Goal: Information Seeking & Learning: Compare options

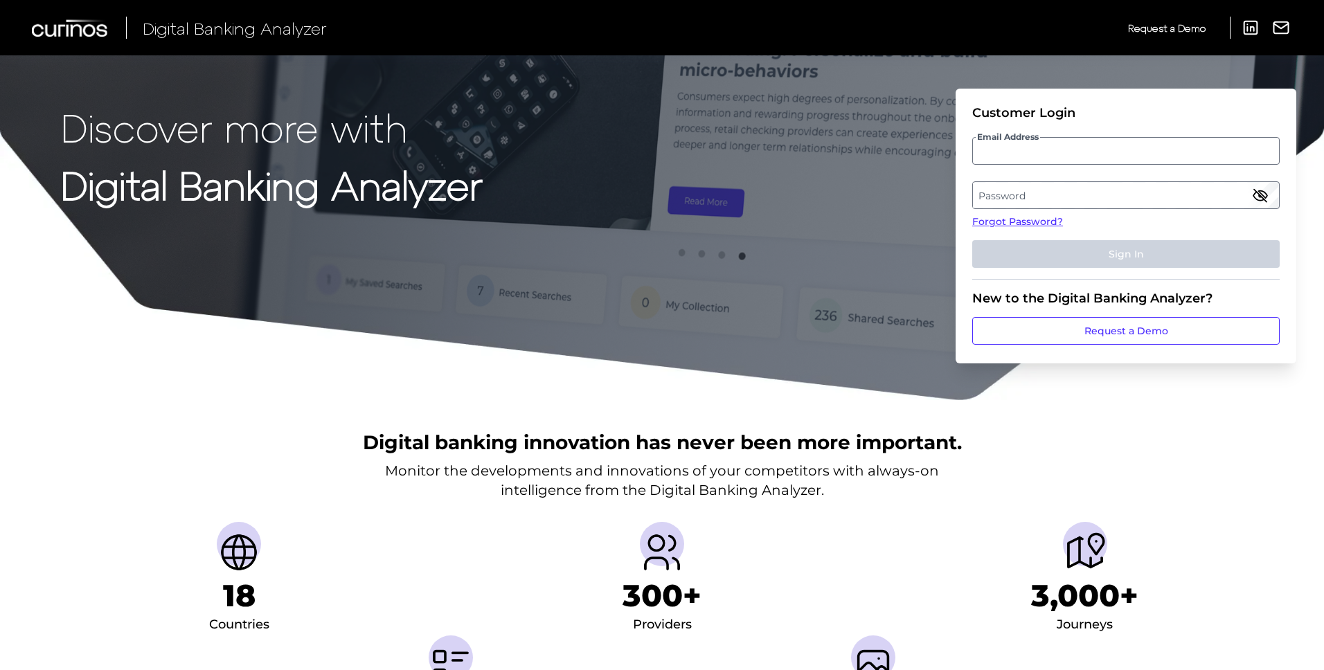
click at [1111, 118] on div "Customer Login" at bounding box center [1125, 112] width 307 height 15
click at [1080, 159] on label "Email Address" at bounding box center [1125, 150] width 305 height 25
click at [1080, 159] on input "email" at bounding box center [1125, 151] width 307 height 28
type input "leslie.berkley@associatedbank.com"
click at [1052, 193] on label "Password" at bounding box center [1125, 195] width 305 height 25
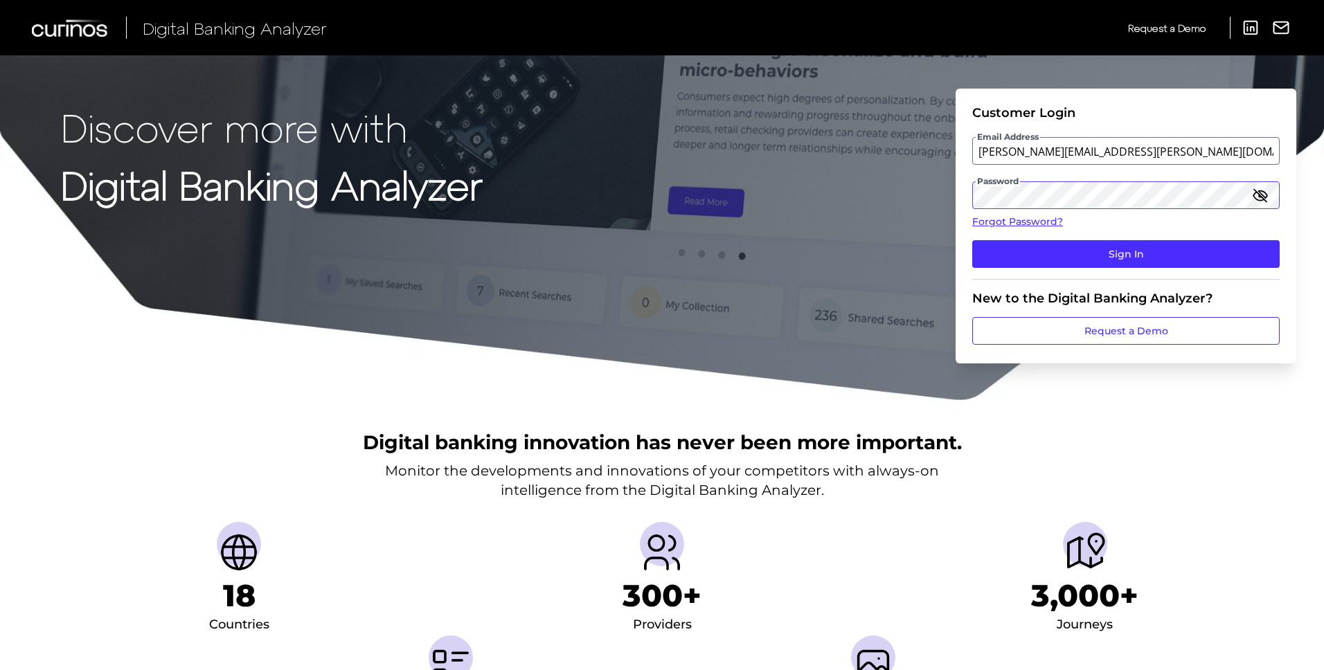
click at [972, 240] on button "Sign In" at bounding box center [1125, 254] width 307 height 28
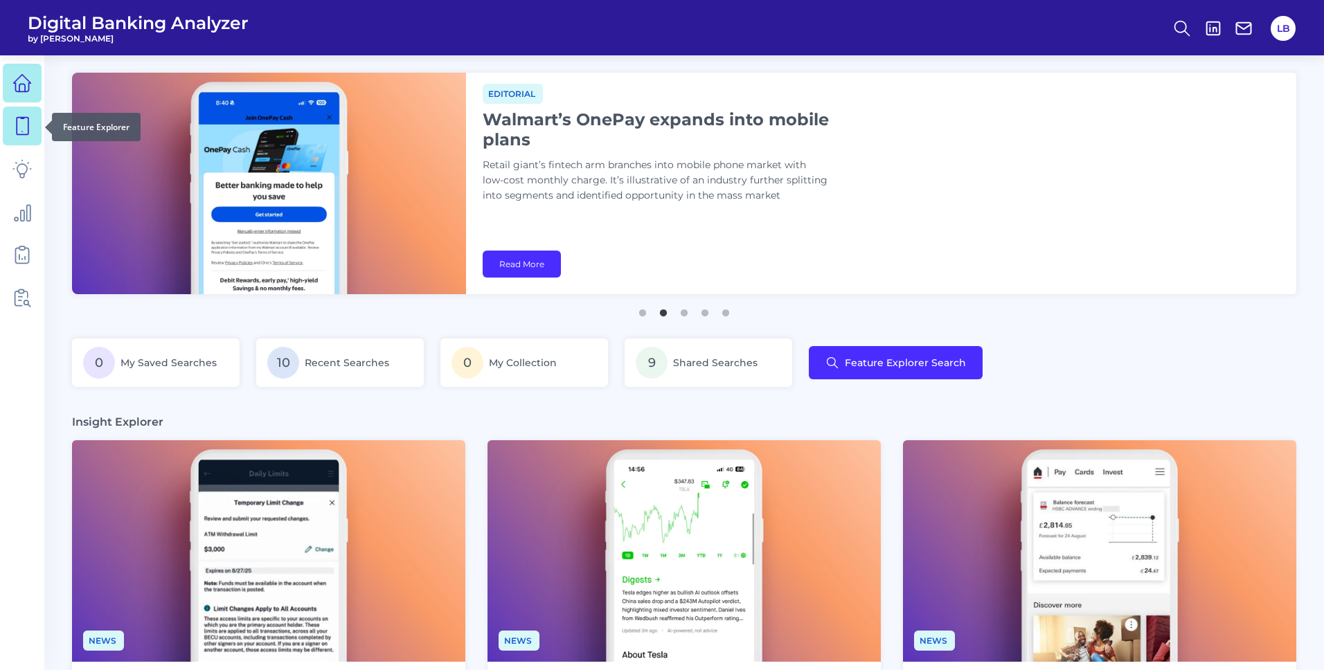
click at [15, 120] on icon at bounding box center [21, 125] width 19 height 19
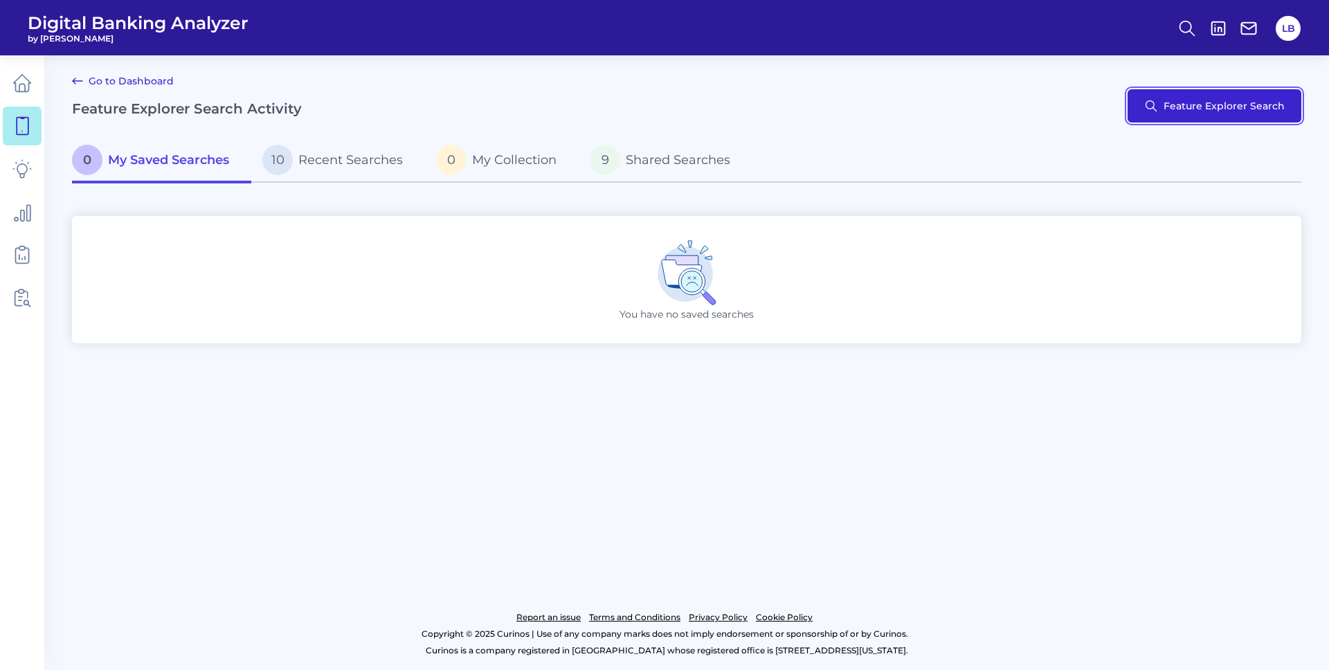
click at [1178, 114] on button "Feature Explorer Search" at bounding box center [1215, 105] width 174 height 33
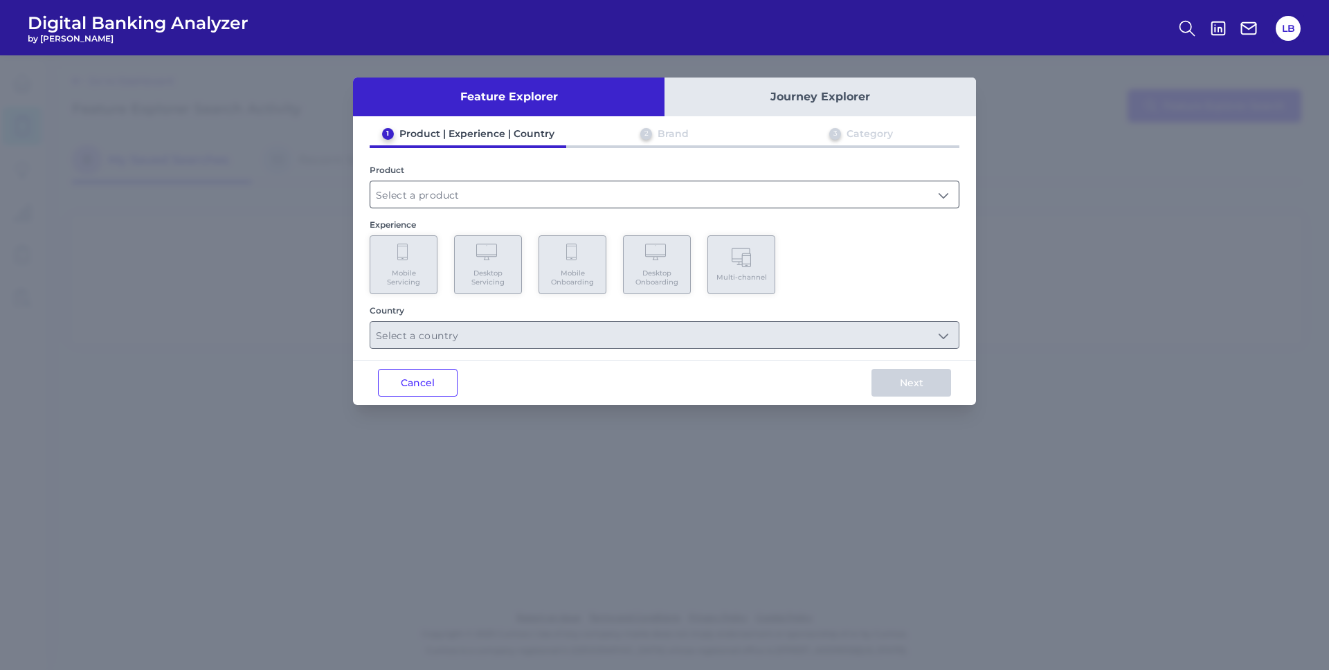
click at [427, 193] on input "text" at bounding box center [664, 194] width 588 height 26
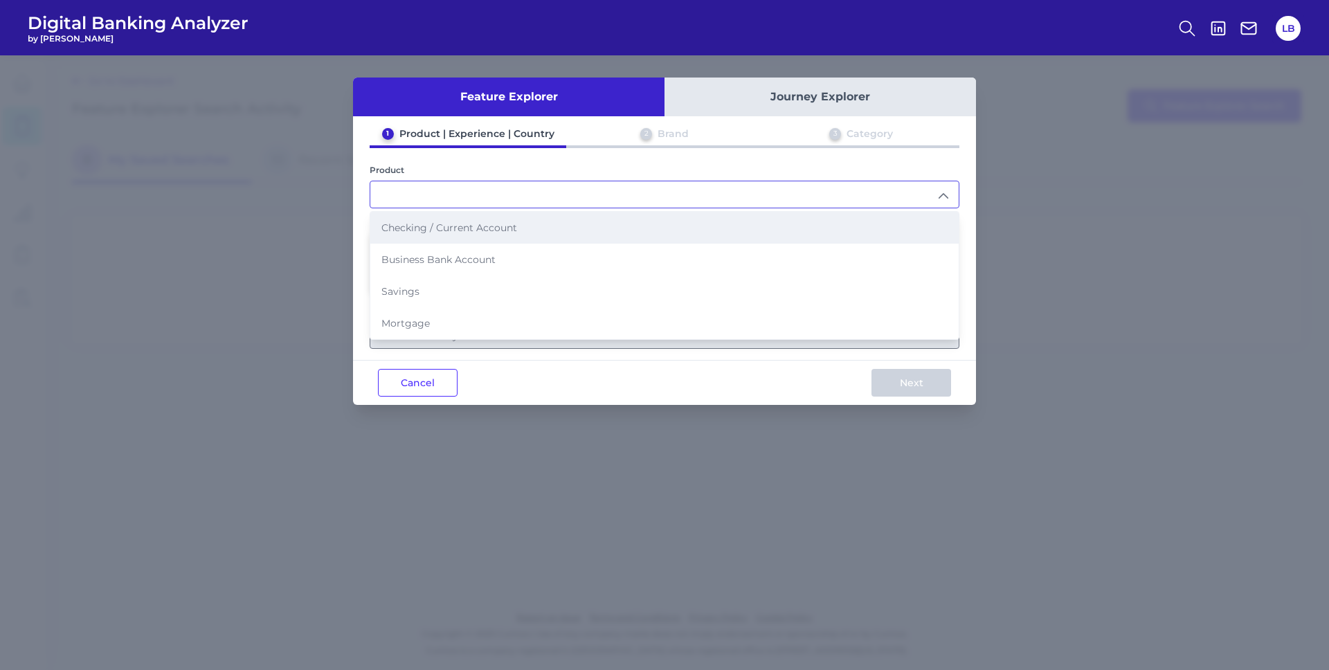
click at [447, 226] on span "Checking / Current Account" at bounding box center [449, 228] width 136 height 12
type input "Checking / Current Account"
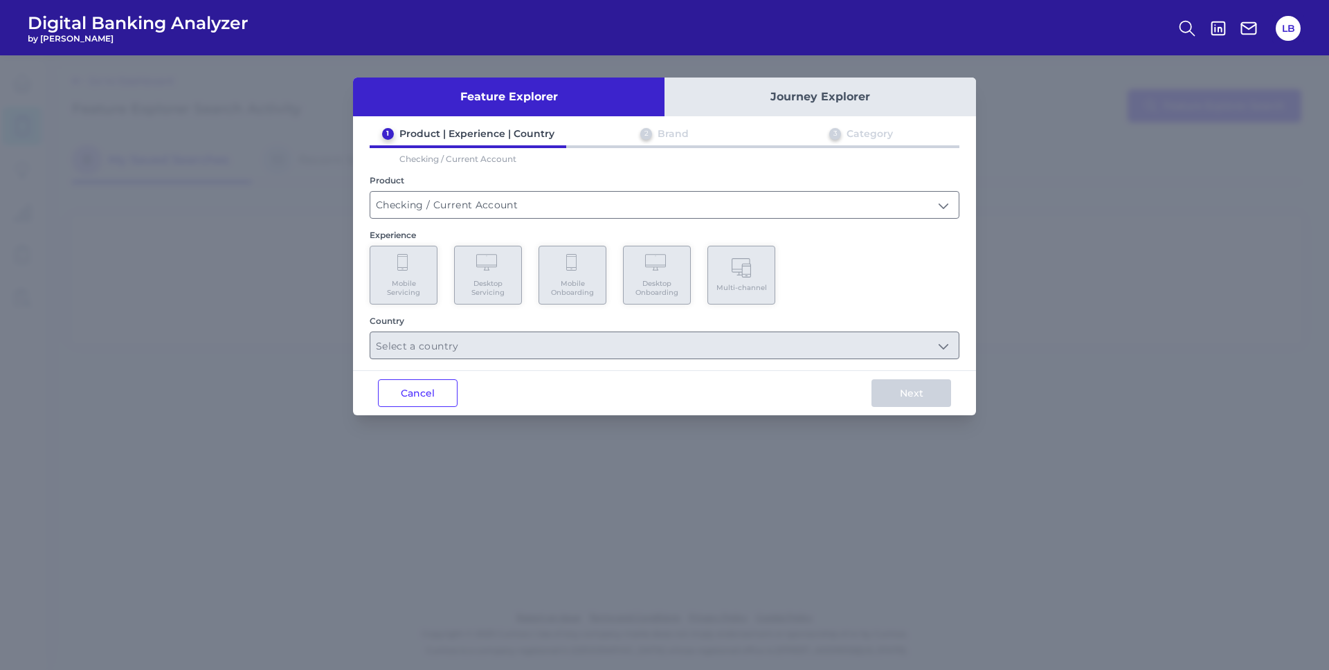
click at [417, 282] on span "Mobile Servicing" at bounding box center [403, 288] width 53 height 18
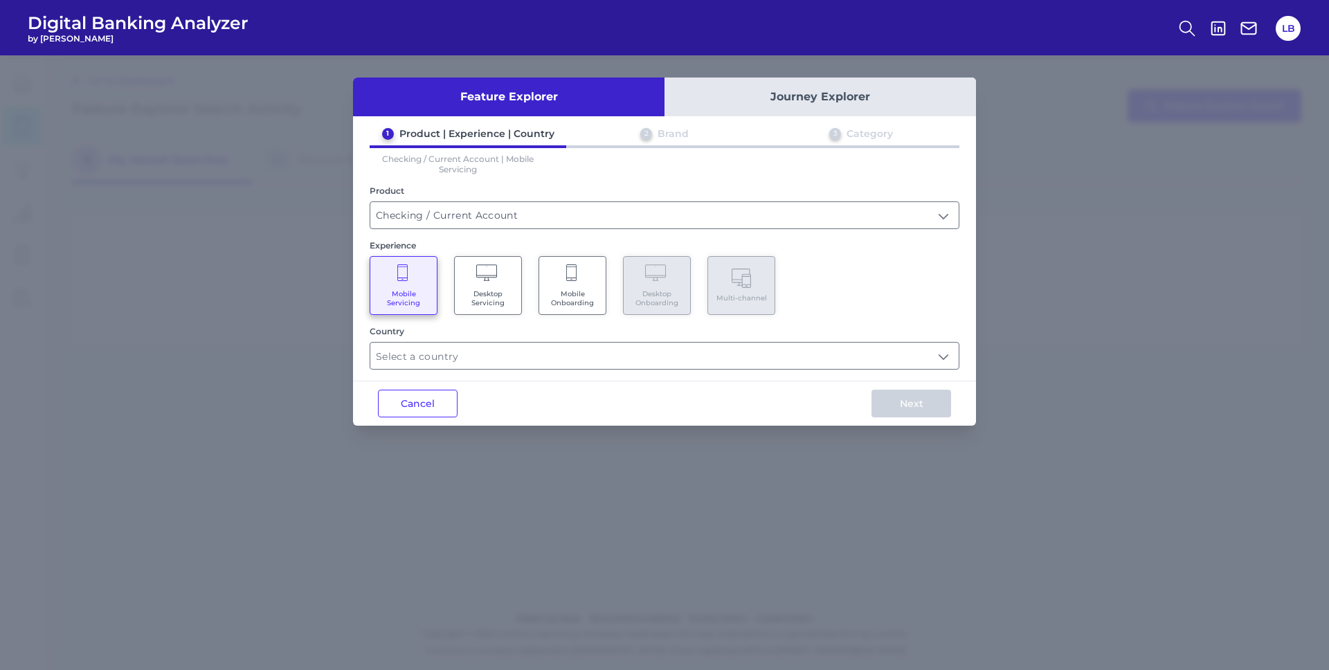
click at [501, 279] on Servicing "Desktop Servicing" at bounding box center [488, 285] width 68 height 59
click at [548, 277] on Onboarding "Mobile Onboarding" at bounding box center [573, 285] width 68 height 59
click at [410, 284] on Servicing "Mobile Servicing" at bounding box center [404, 285] width 68 height 59
click at [464, 358] on input "text" at bounding box center [664, 356] width 588 height 26
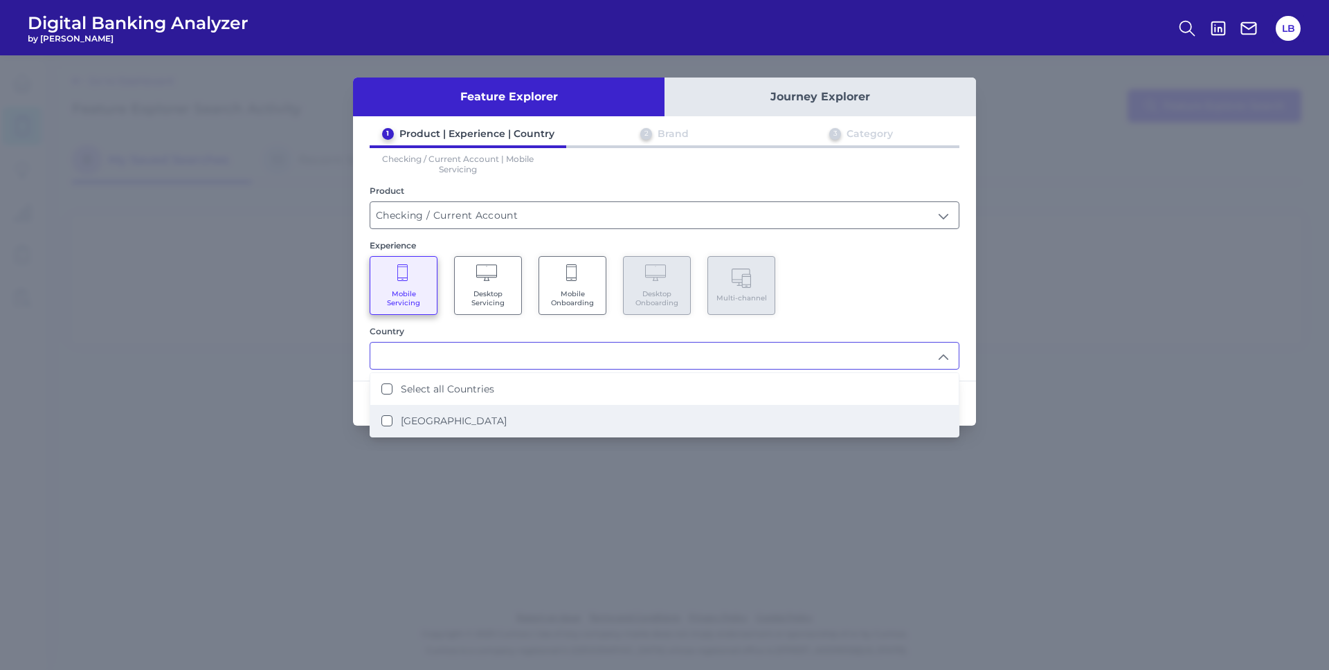
click at [450, 426] on label "United States" at bounding box center [454, 421] width 106 height 12
type input "Select all Countries"
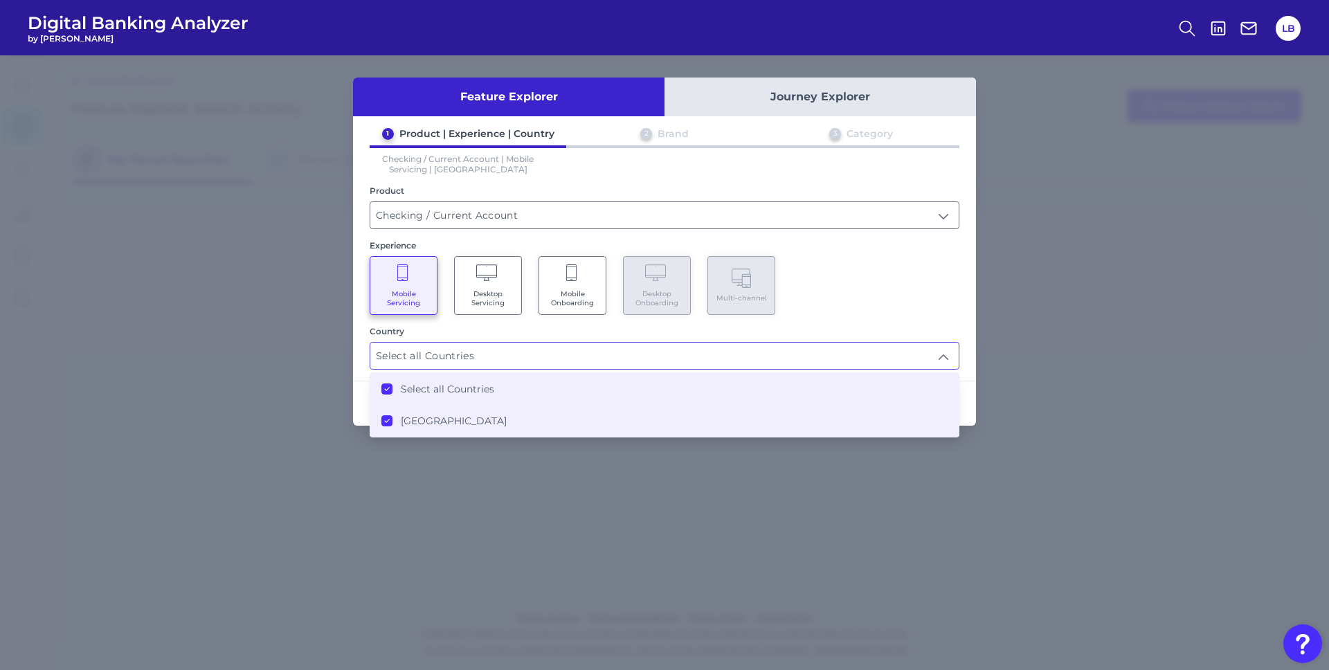
click at [959, 379] on div "Select all Countries United States" at bounding box center [665, 404] width 590 height 65
click at [971, 408] on div "Next" at bounding box center [911, 403] width 129 height 44
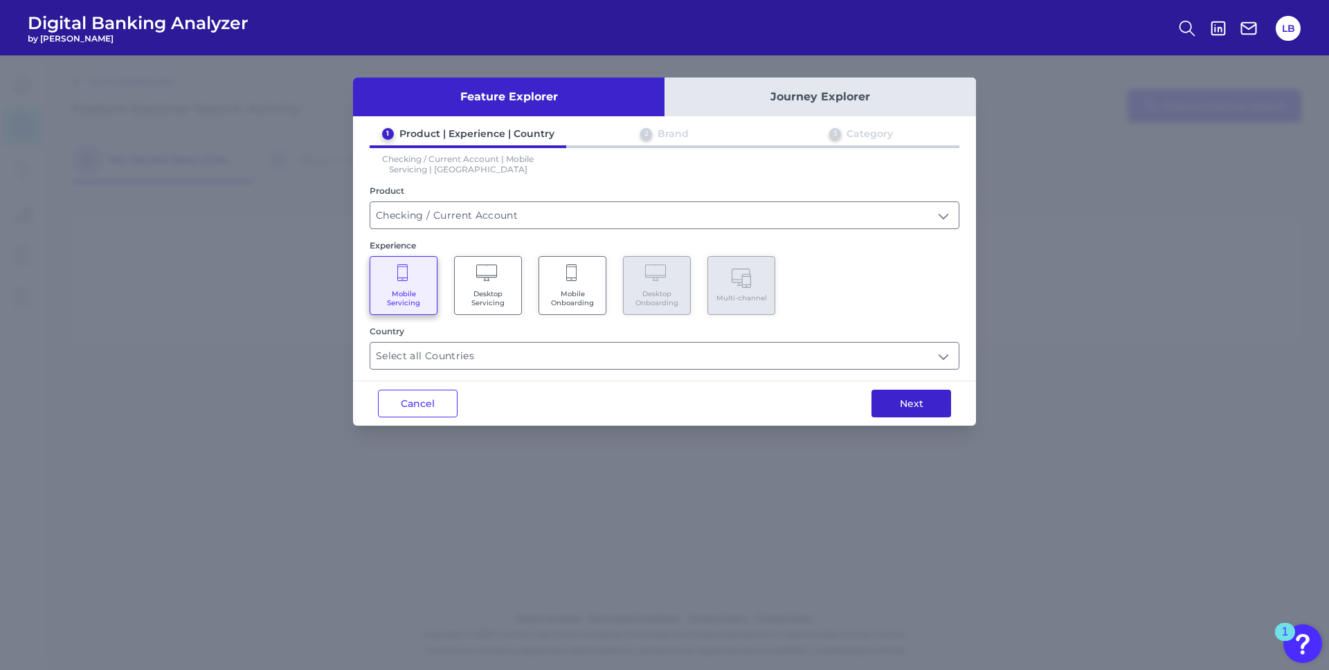
click at [943, 406] on button "Next" at bounding box center [912, 404] width 80 height 28
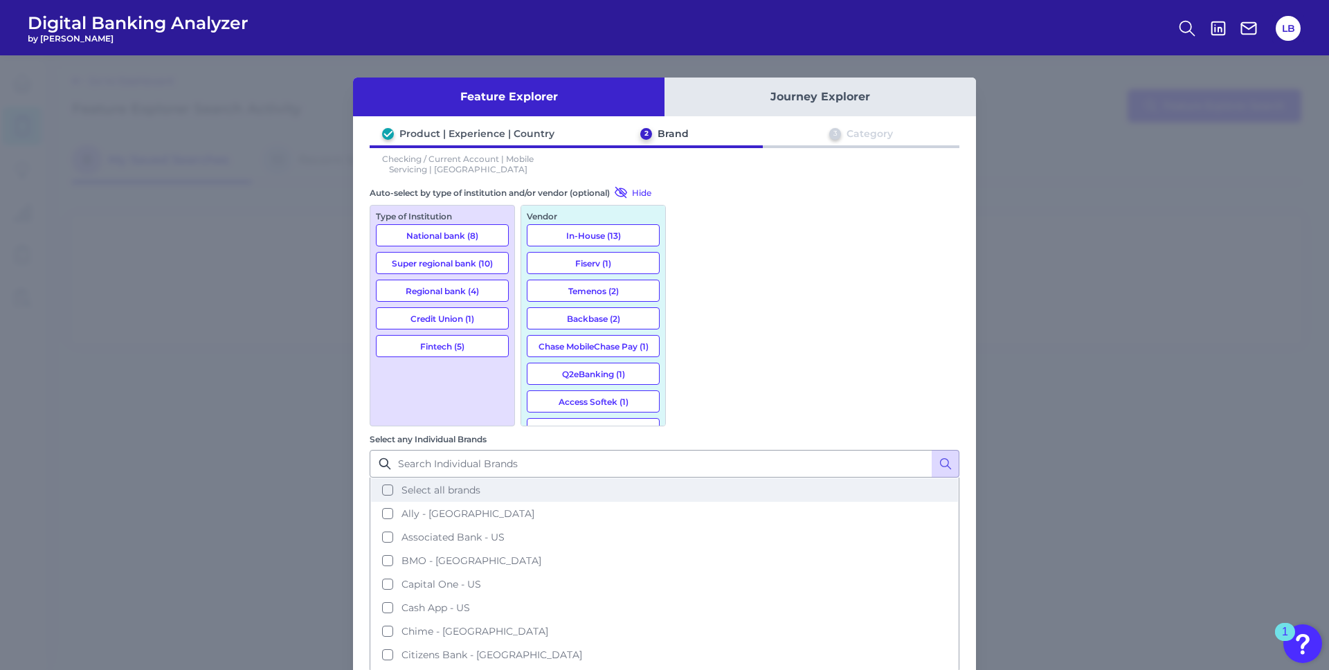
click at [480, 484] on span "Select all brands" at bounding box center [441, 490] width 79 height 12
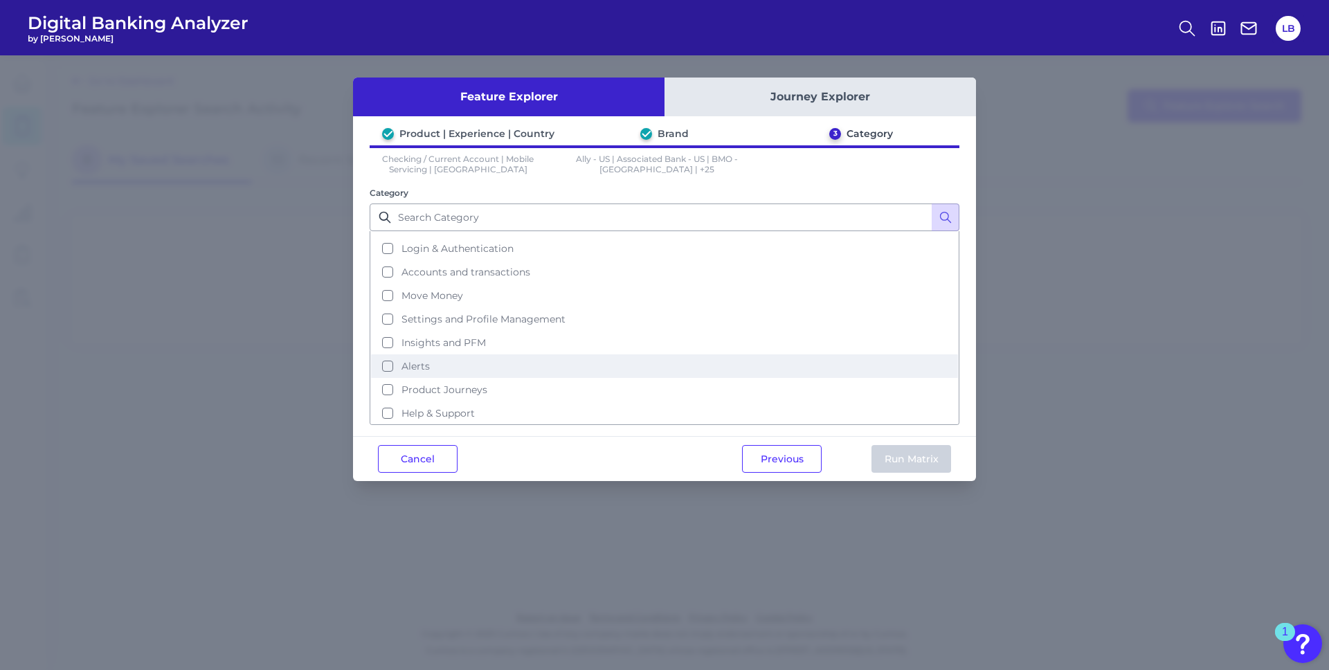
scroll to position [67, 0]
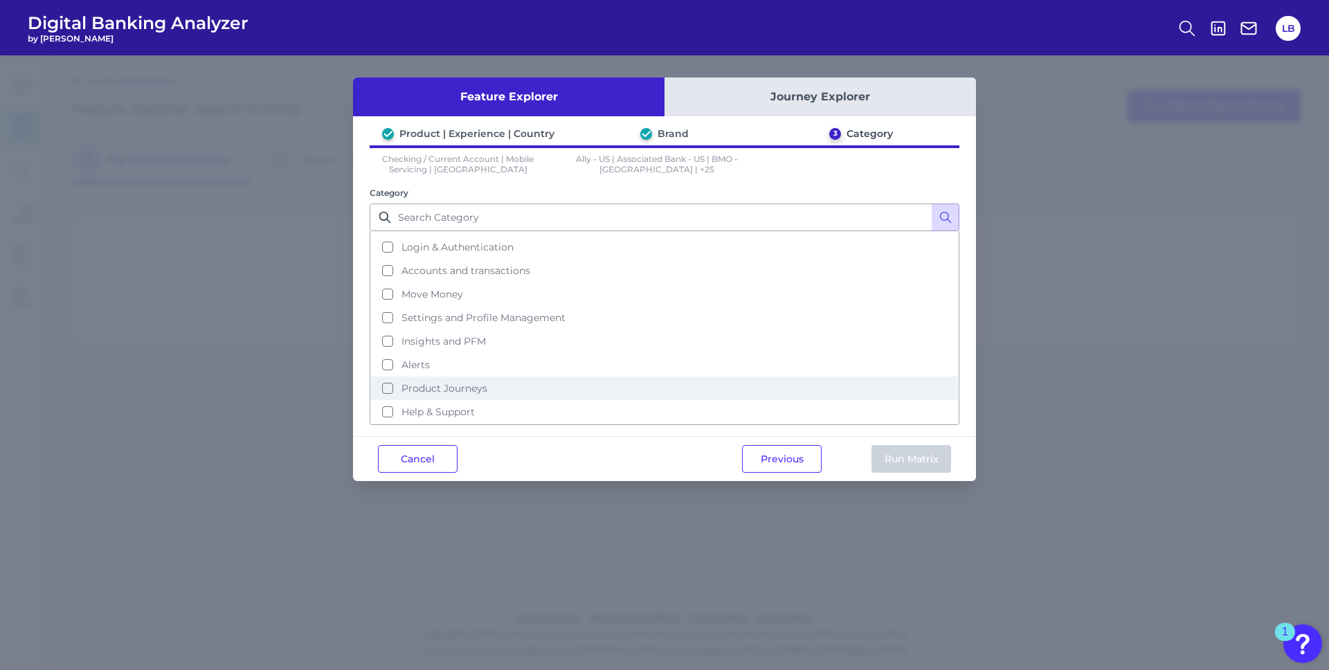
click at [420, 387] on span "Product Journeys" at bounding box center [445, 388] width 86 height 12
click at [884, 457] on button "Run Matrix" at bounding box center [912, 459] width 80 height 28
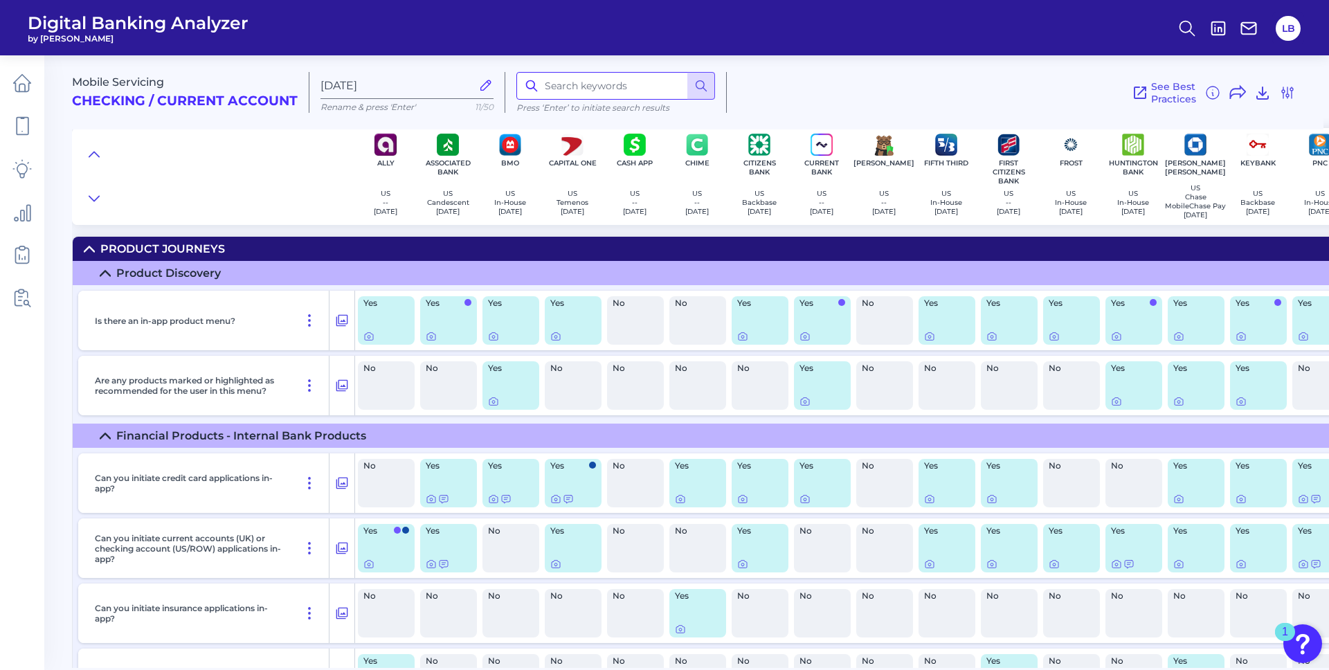
click at [591, 83] on input at bounding box center [615, 86] width 199 height 28
type input "refer"
click at [694, 80] on icon at bounding box center [701, 86] width 14 height 14
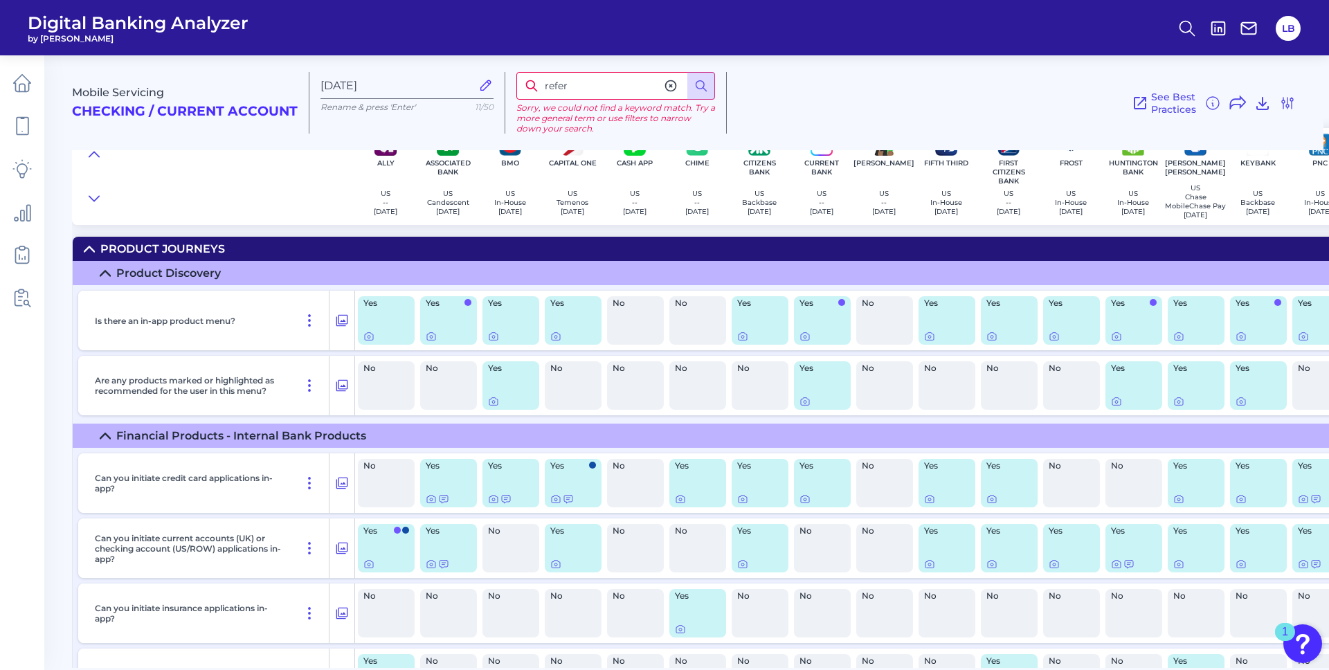
click at [669, 84] on icon at bounding box center [671, 86] width 14 height 14
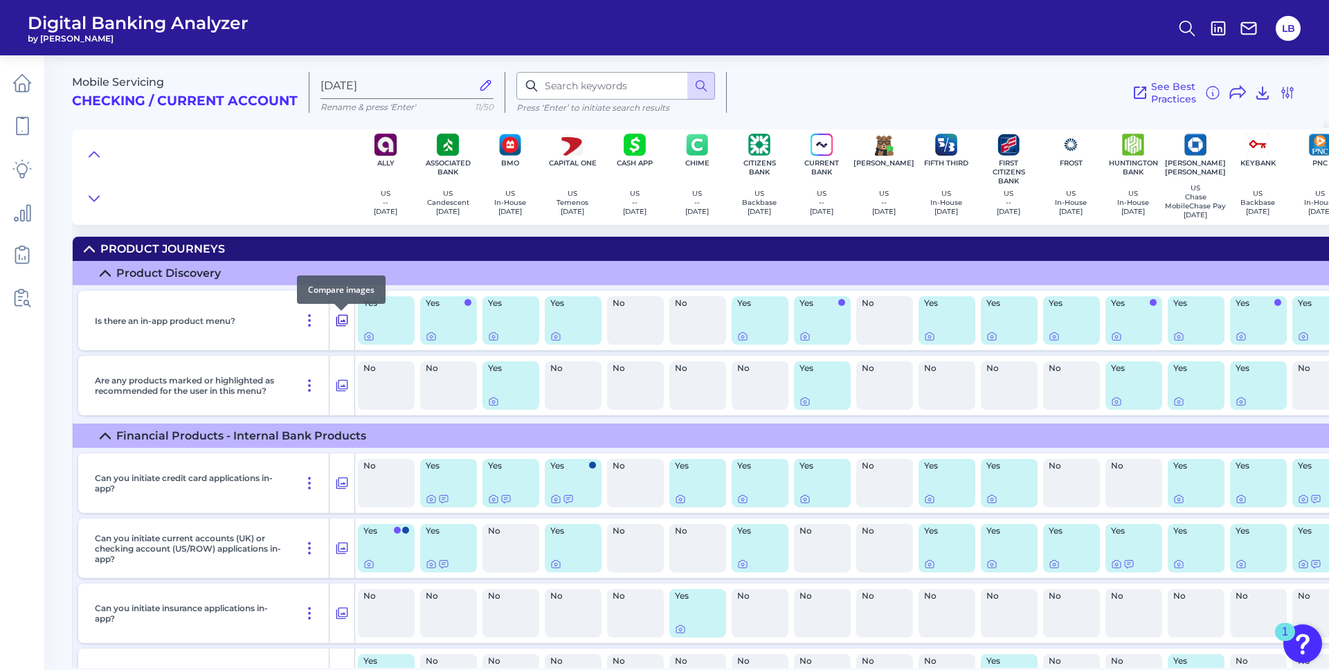
click at [339, 329] on icon at bounding box center [342, 320] width 14 height 17
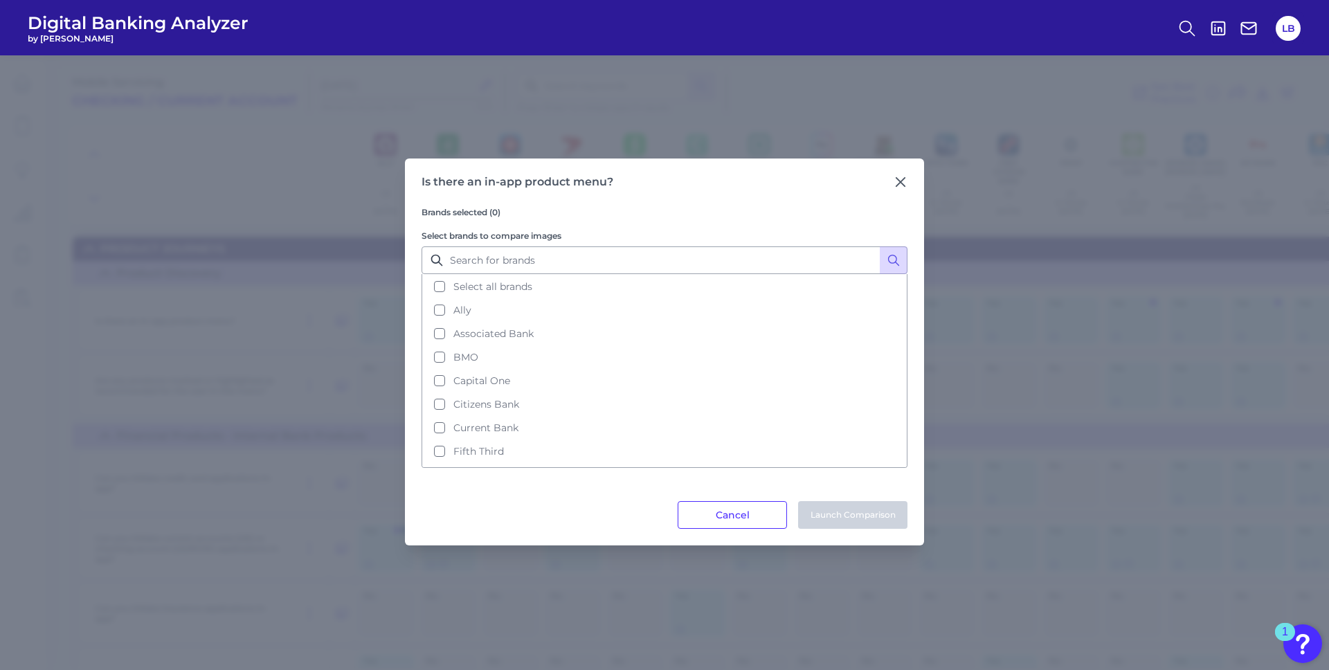
drag, startPoint x: 533, startPoint y: 287, endPoint x: 762, endPoint y: 567, distance: 361.7
click at [534, 287] on button "Select all brands" at bounding box center [664, 287] width 483 height 24
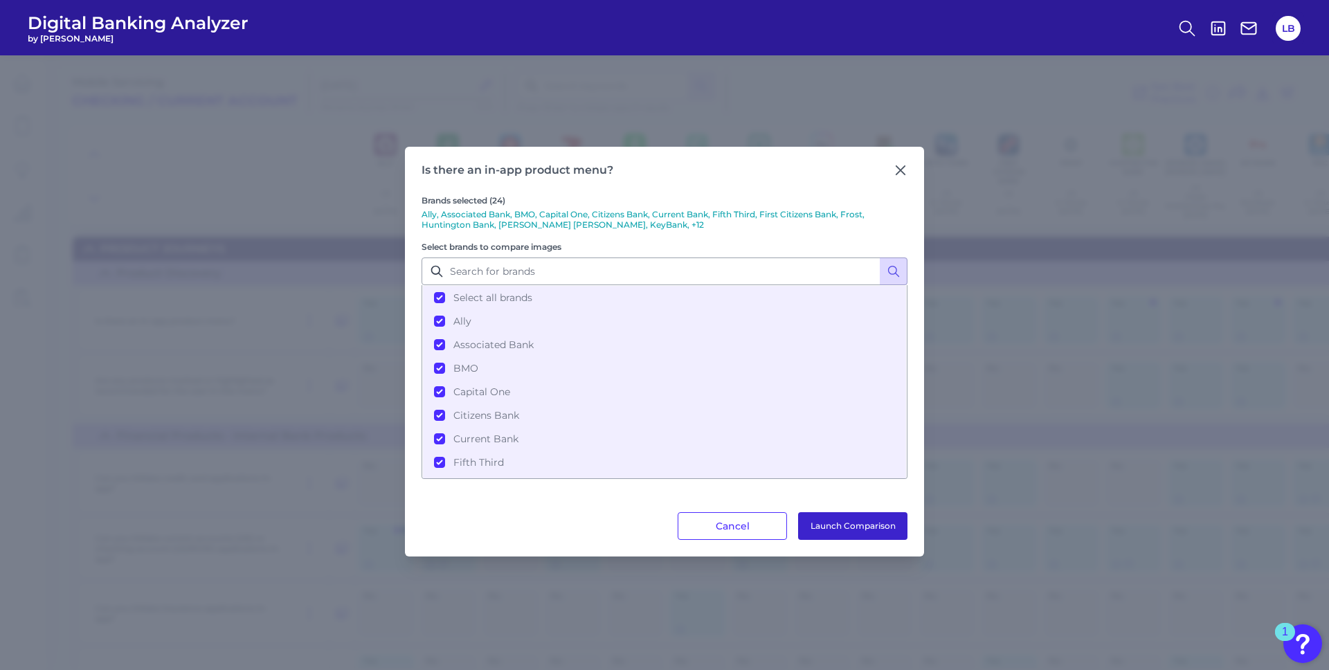
click at [853, 522] on button "Launch Comparison" at bounding box center [852, 526] width 109 height 28
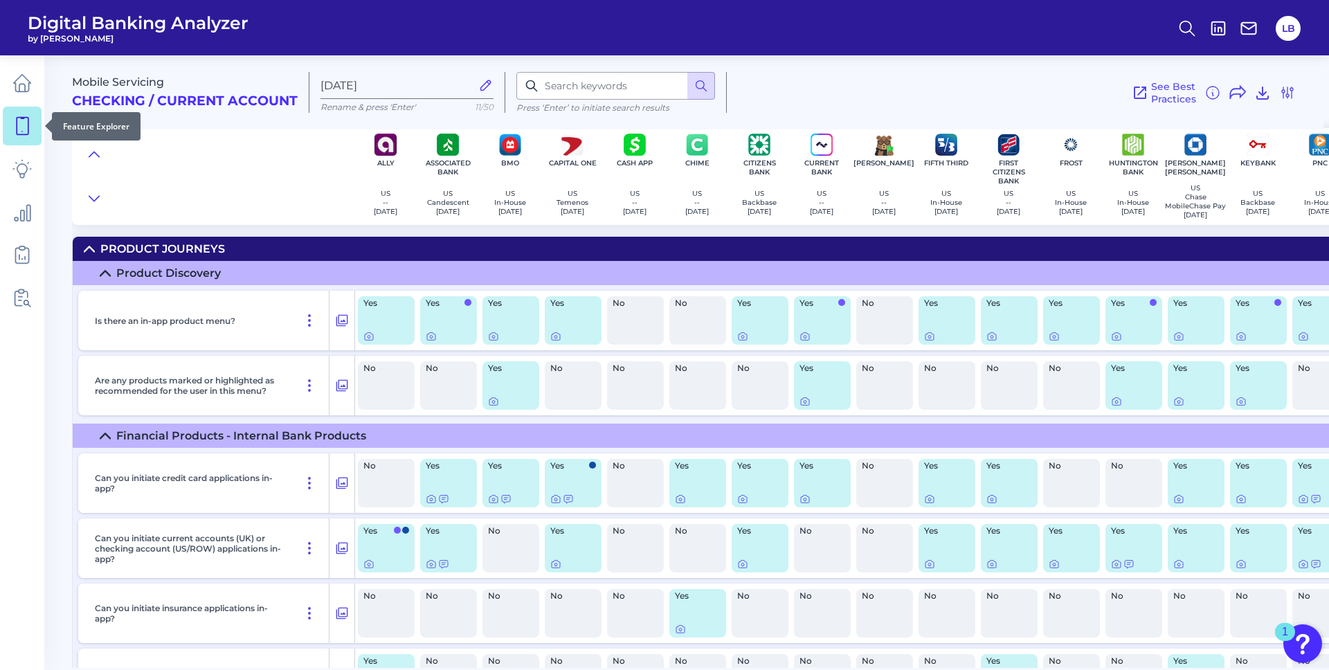
click at [12, 129] on icon at bounding box center [21, 125] width 19 height 19
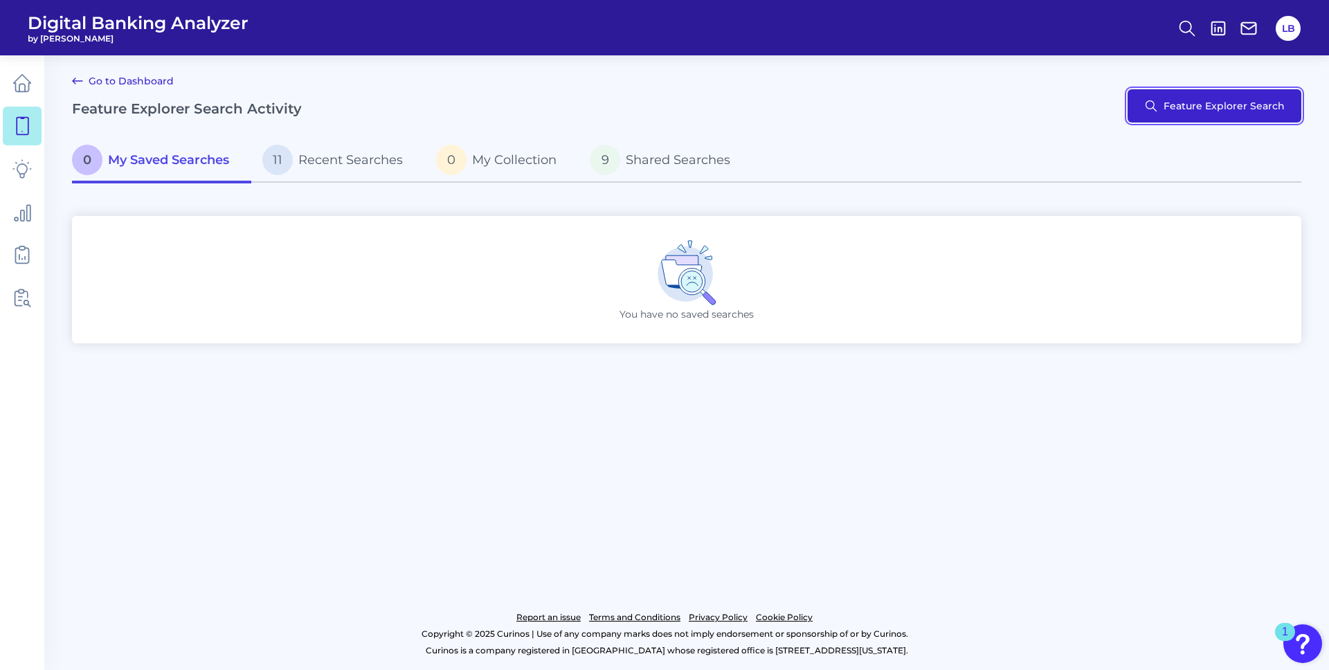
click at [1186, 109] on button "Feature Explorer Search" at bounding box center [1215, 105] width 174 height 33
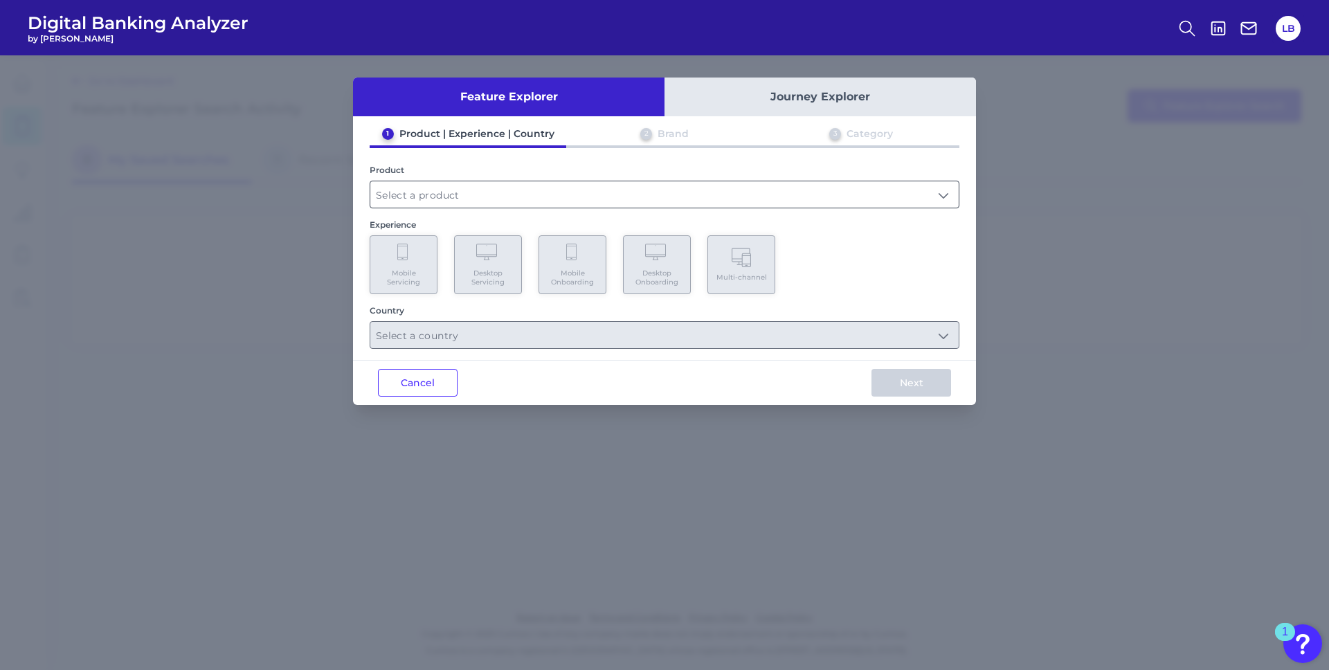
click at [417, 192] on input "text" at bounding box center [664, 194] width 588 height 26
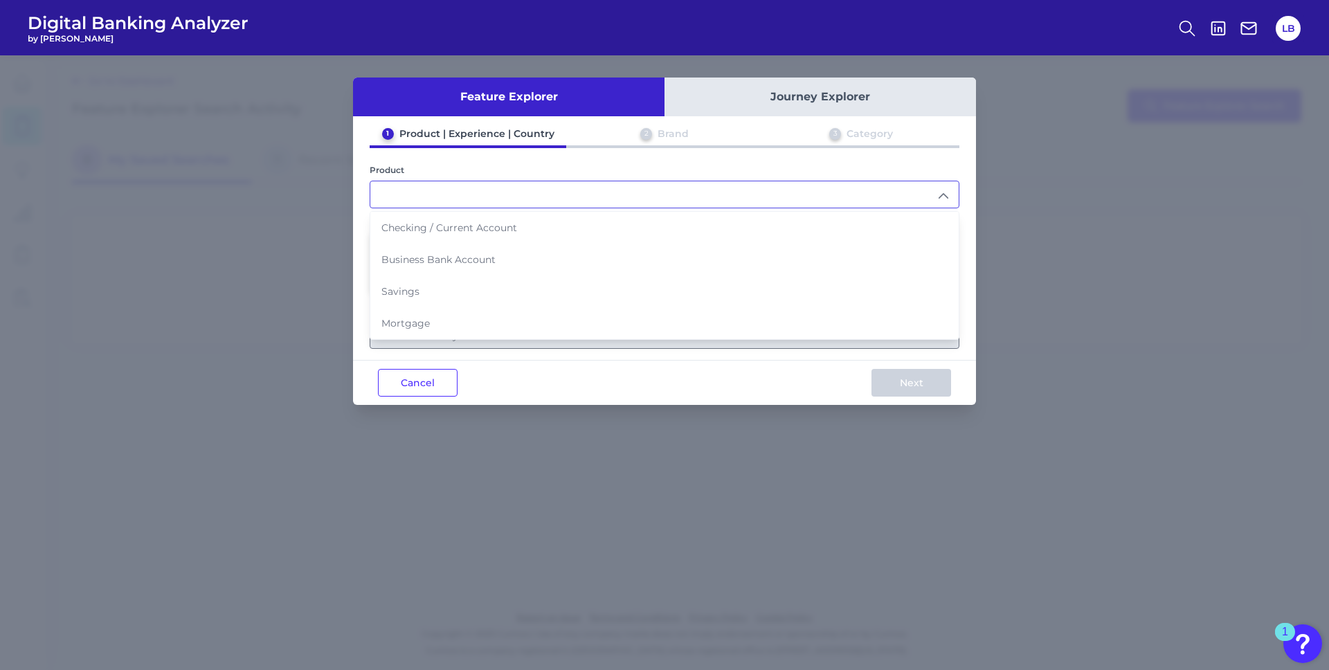
click at [436, 289] on li "Savings" at bounding box center [664, 292] width 588 height 32
type input "Savings"
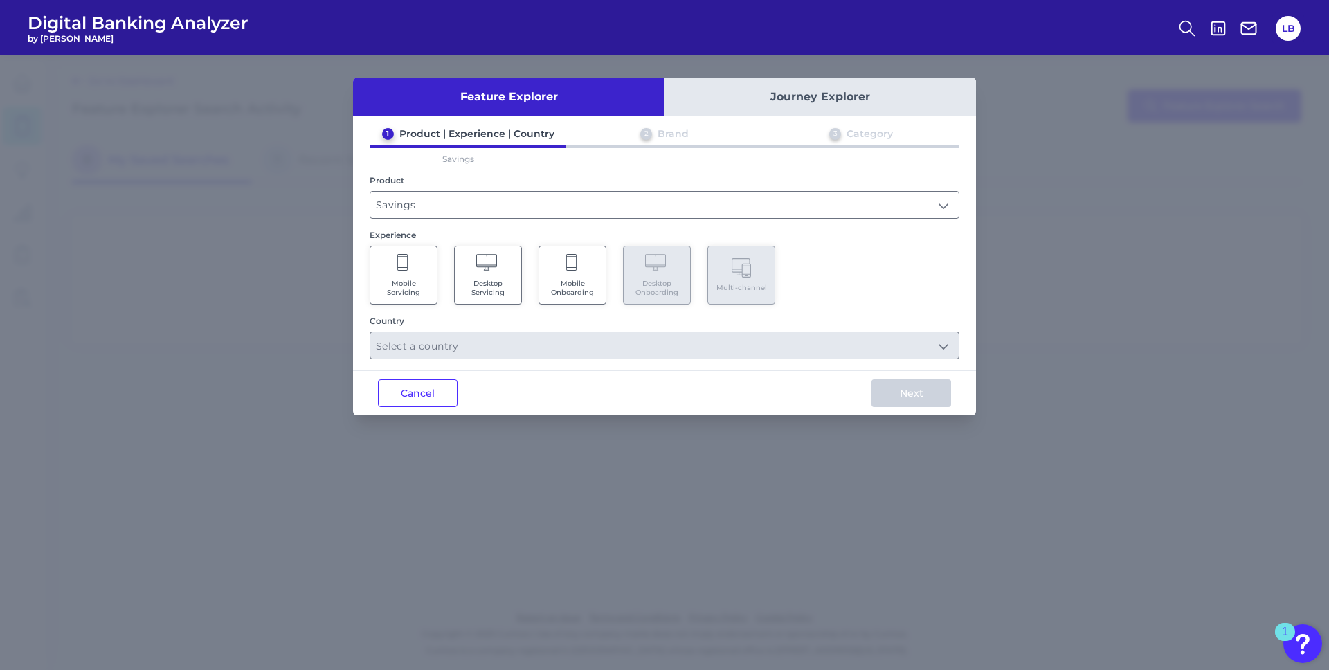
click at [411, 280] on span "Mobile Servicing" at bounding box center [403, 288] width 53 height 18
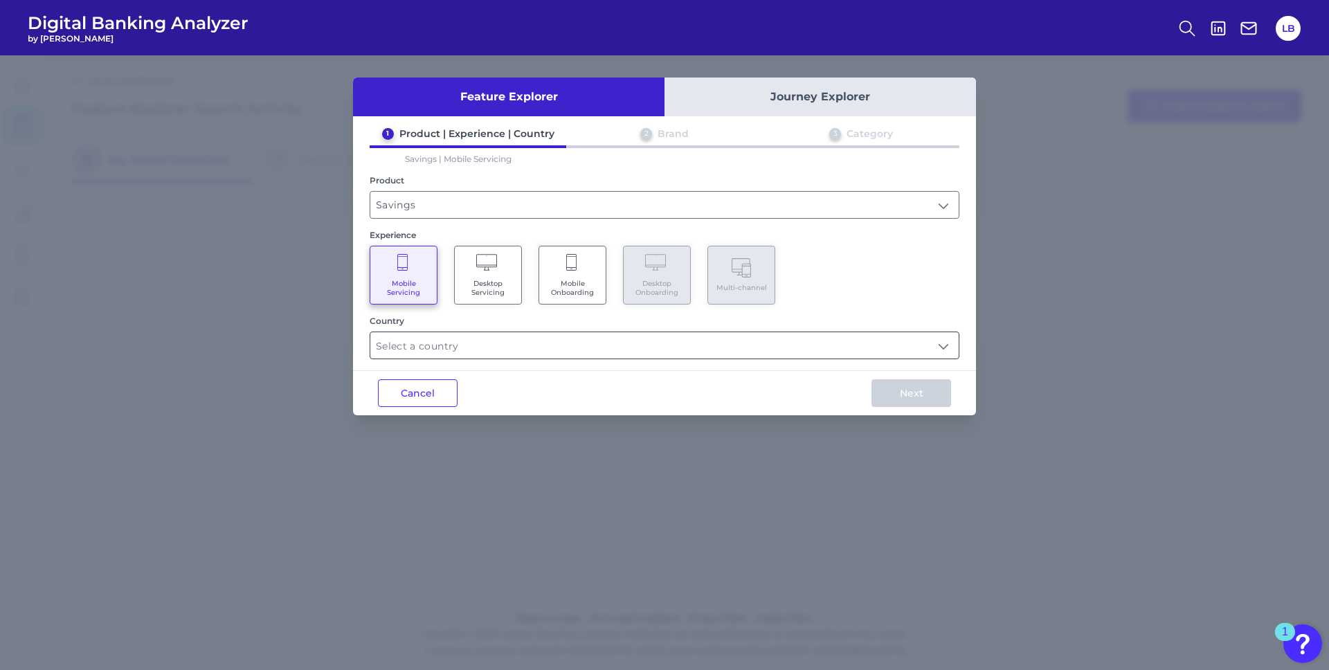
click at [486, 341] on input "text" at bounding box center [664, 345] width 588 height 26
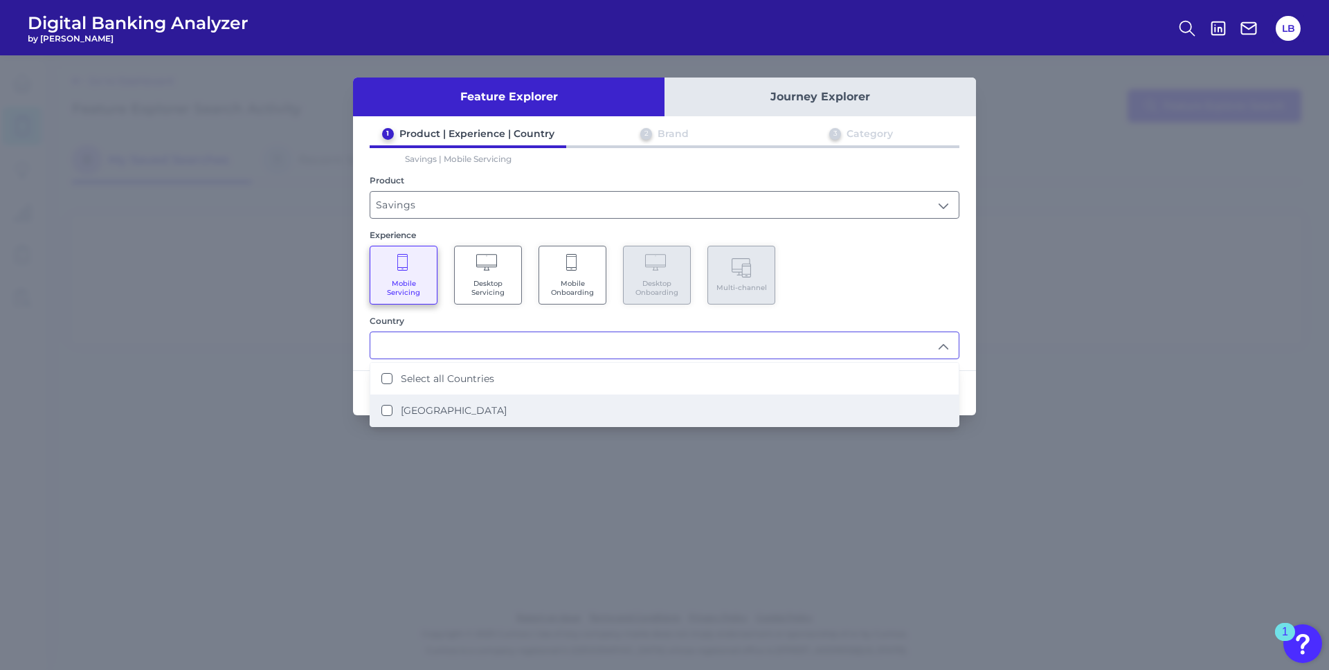
drag, startPoint x: 477, startPoint y: 402, endPoint x: 501, endPoint y: 406, distance: 23.9
click at [478, 402] on li "United States" at bounding box center [664, 411] width 588 height 32
type input "Select all Countries"
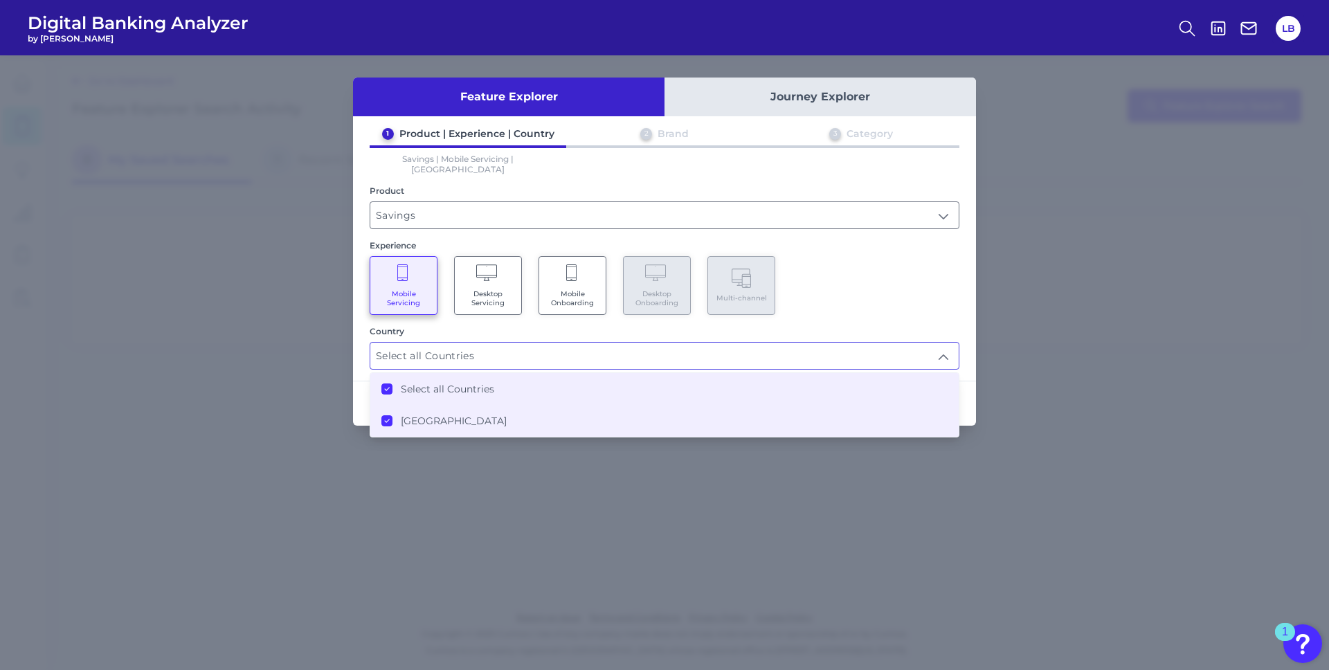
drag, startPoint x: 932, startPoint y: 323, endPoint x: 972, endPoint y: 385, distance: 73.5
click at [932, 326] on div "Country" at bounding box center [665, 331] width 590 height 10
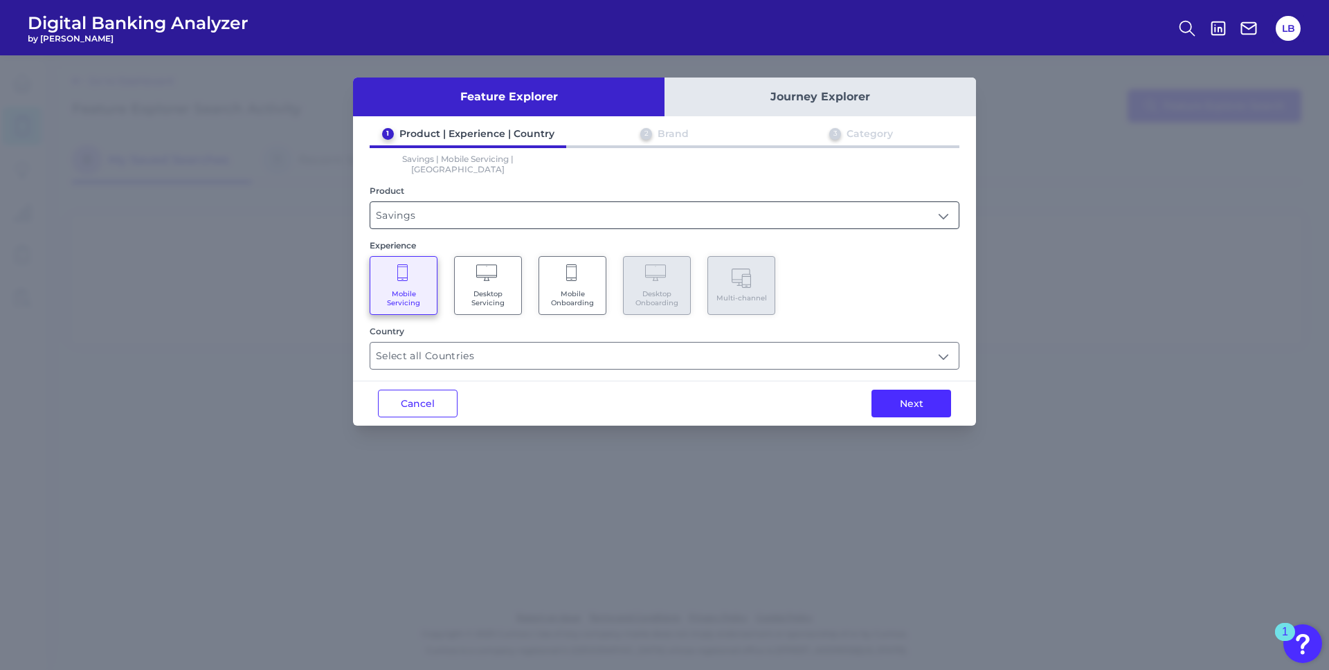
click at [436, 202] on input "Savings" at bounding box center [664, 215] width 588 height 26
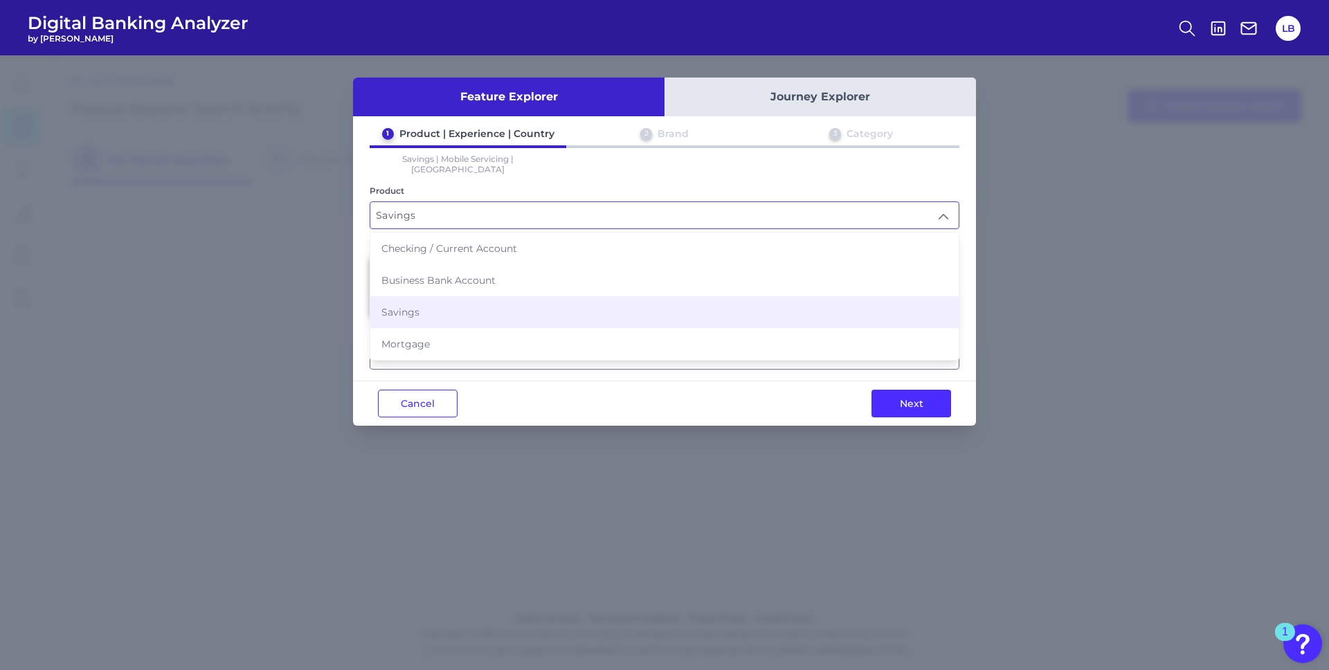
drag, startPoint x: 431, startPoint y: 244, endPoint x: 440, endPoint y: 242, distance: 9.9
click at [432, 242] on span "Checking / Current Account" at bounding box center [449, 248] width 136 height 12
type input "Checking / Current Account"
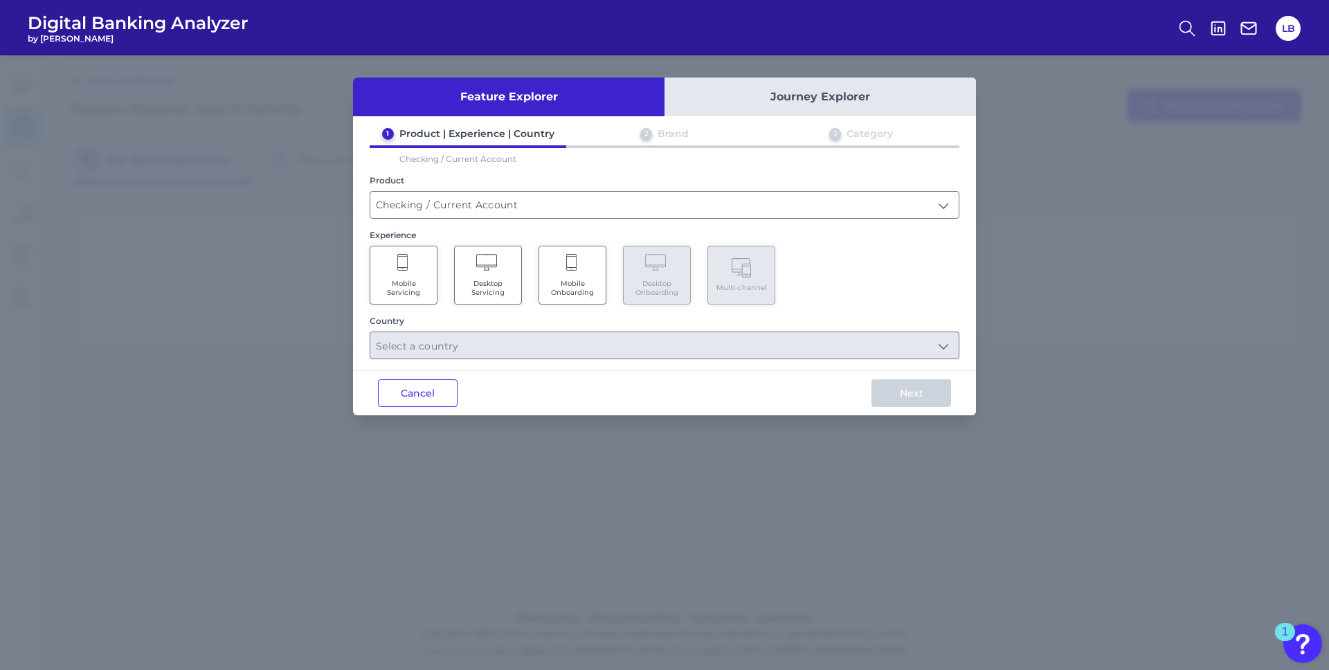
drag, startPoint x: 381, startPoint y: 278, endPoint x: 373, endPoint y: 273, distance: 9.4
click at [374, 273] on Servicing "Mobile Servicing" at bounding box center [404, 275] width 68 height 59
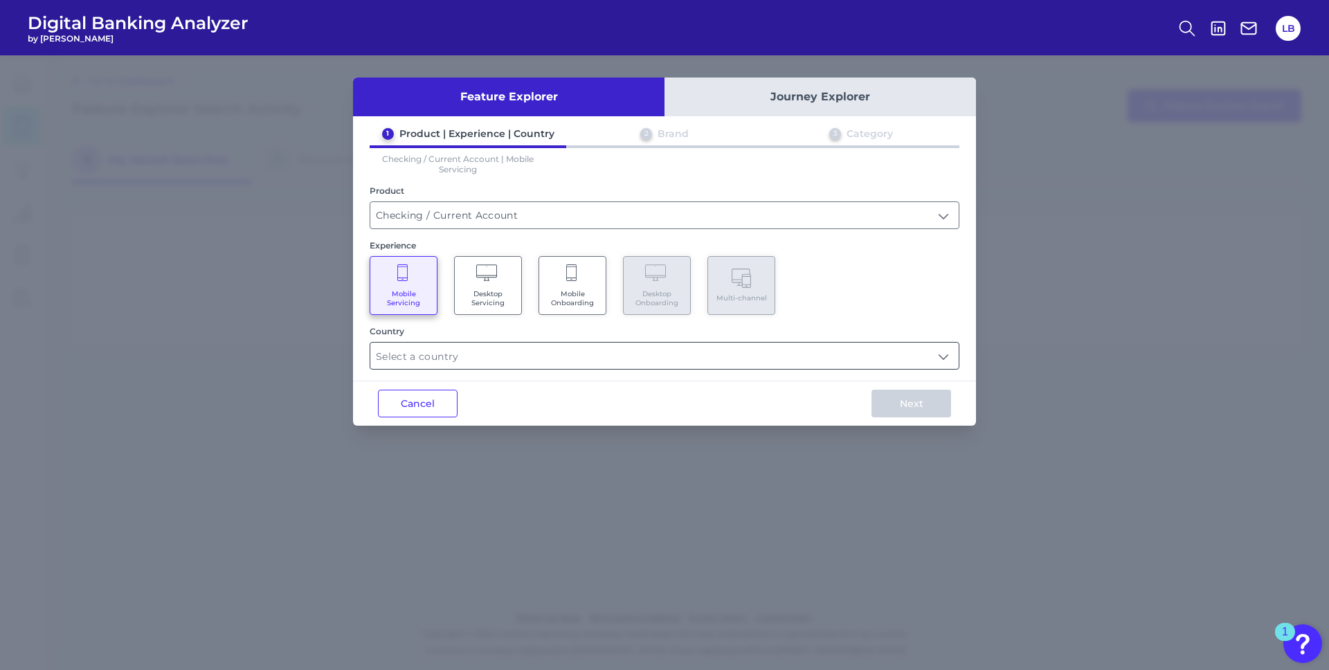
click at [910, 366] on input "text" at bounding box center [664, 356] width 588 height 26
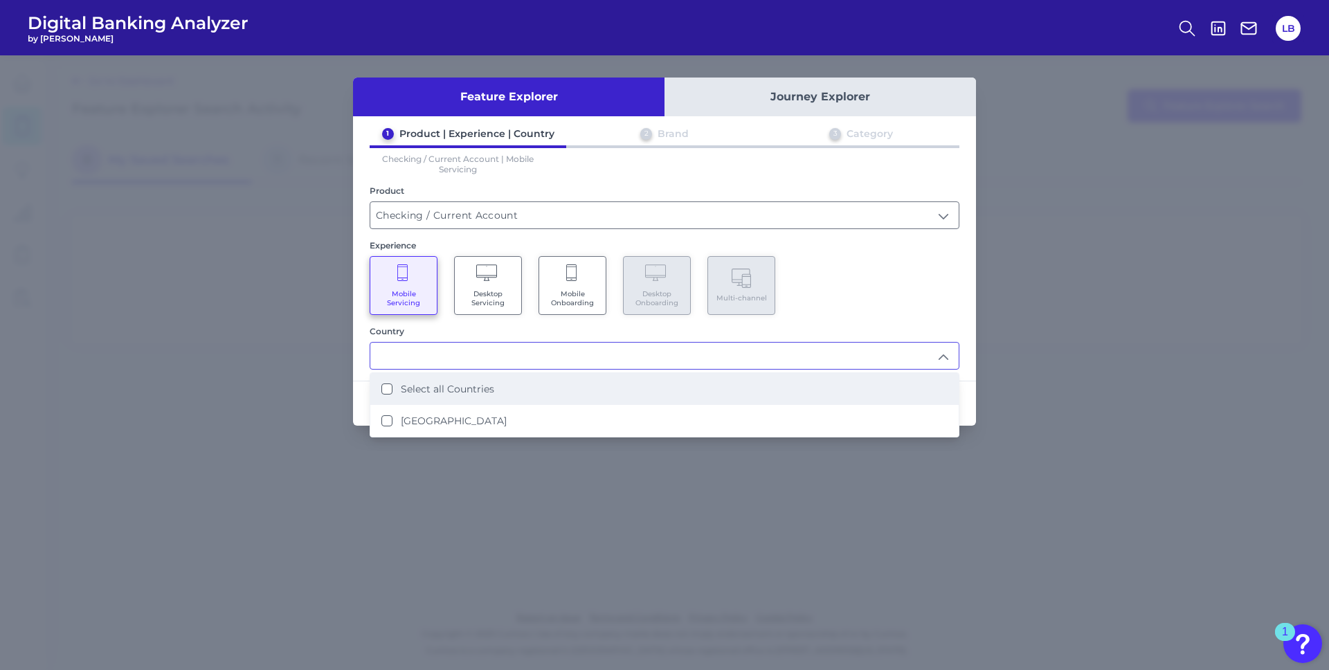
drag, startPoint x: 545, startPoint y: 394, endPoint x: 551, endPoint y: 398, distance: 7.5
click at [546, 394] on li "Select all Countries" at bounding box center [664, 389] width 588 height 32
type input "Select all Countries"
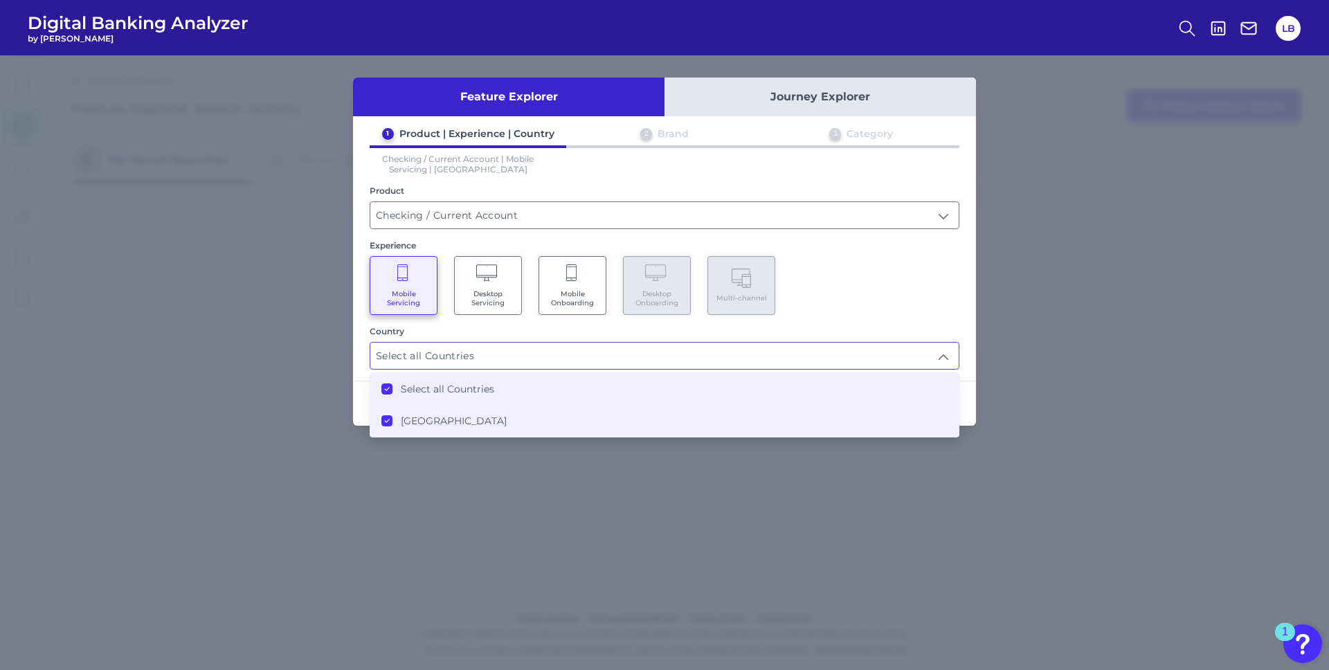
click at [963, 327] on div "1 Product | Experience | Country 2 Brand 3 Category Checking / Current Account …" at bounding box center [664, 248] width 623 height 242
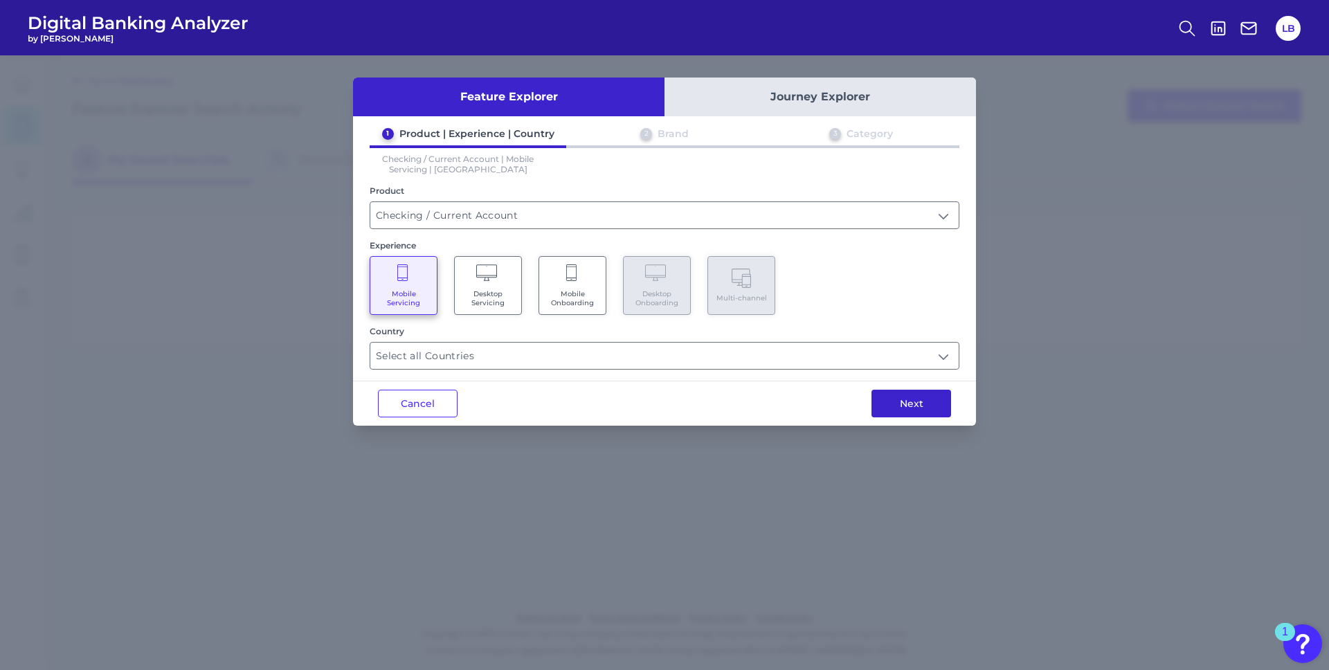
click at [930, 400] on button "Next" at bounding box center [912, 404] width 80 height 28
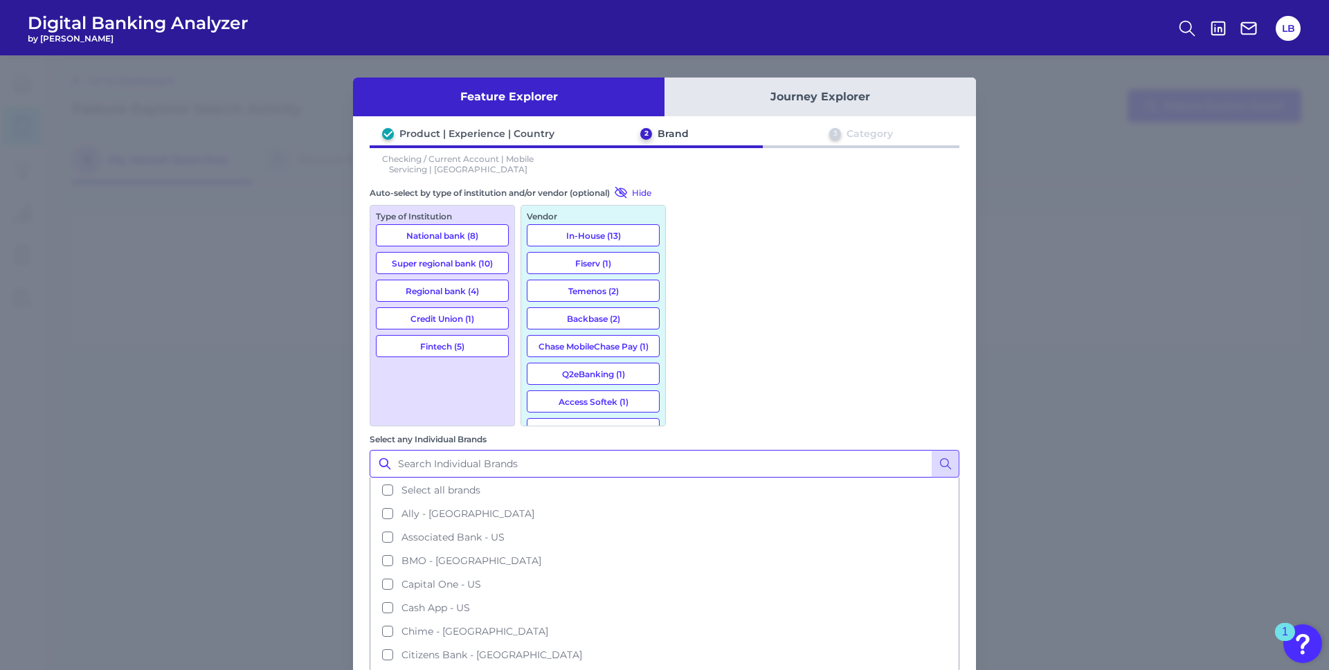
click at [724, 450] on input "Select any Individual Brands" at bounding box center [665, 464] width 590 height 28
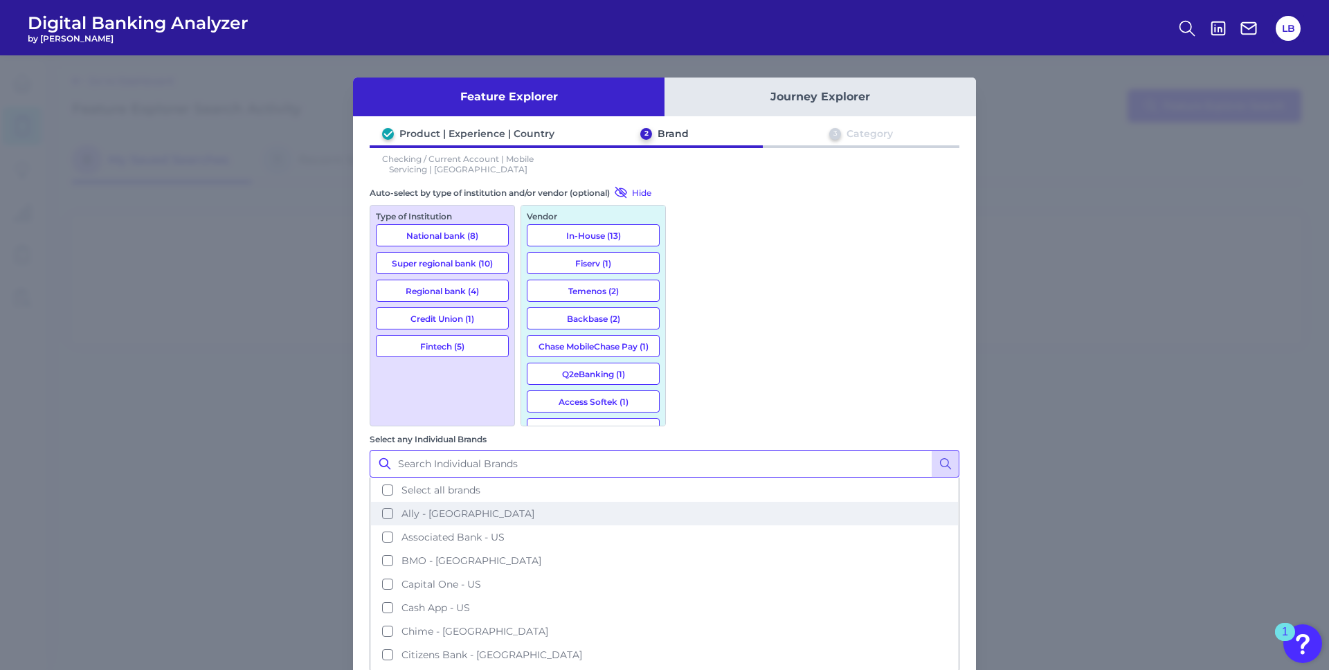
click at [480, 484] on span "Select all brands" at bounding box center [441, 490] width 79 height 12
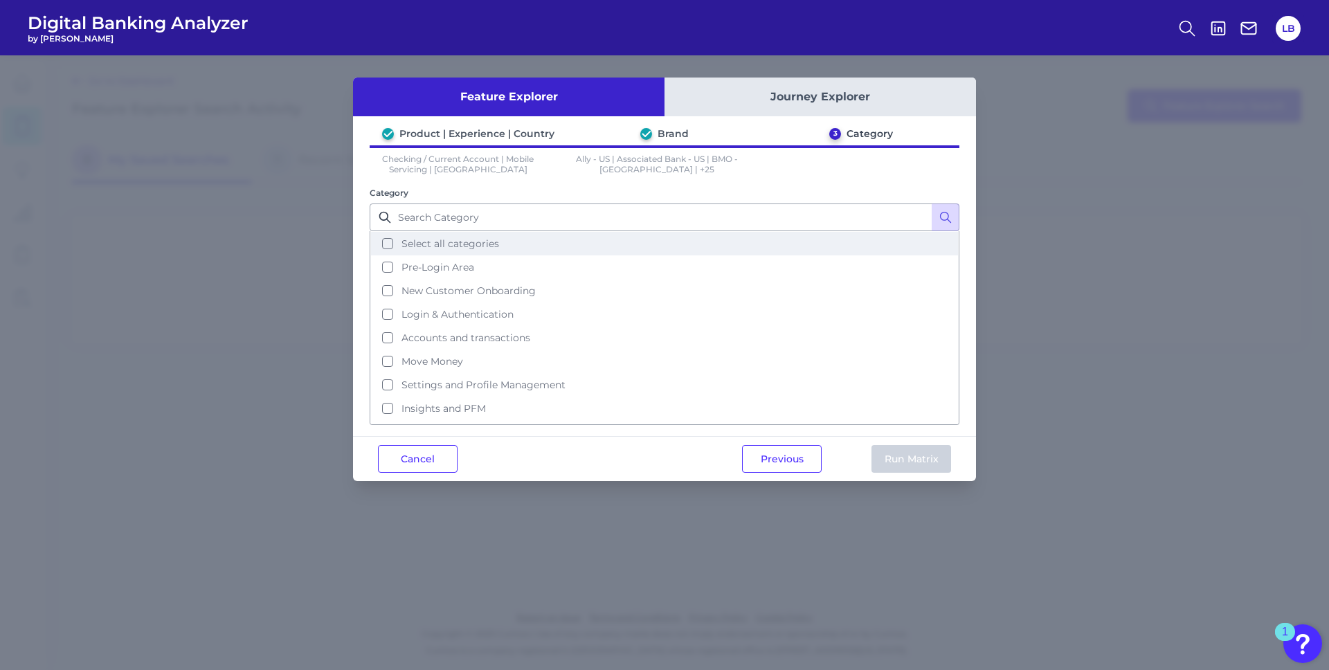
click at [456, 245] on span "Select all categories" at bounding box center [451, 243] width 98 height 12
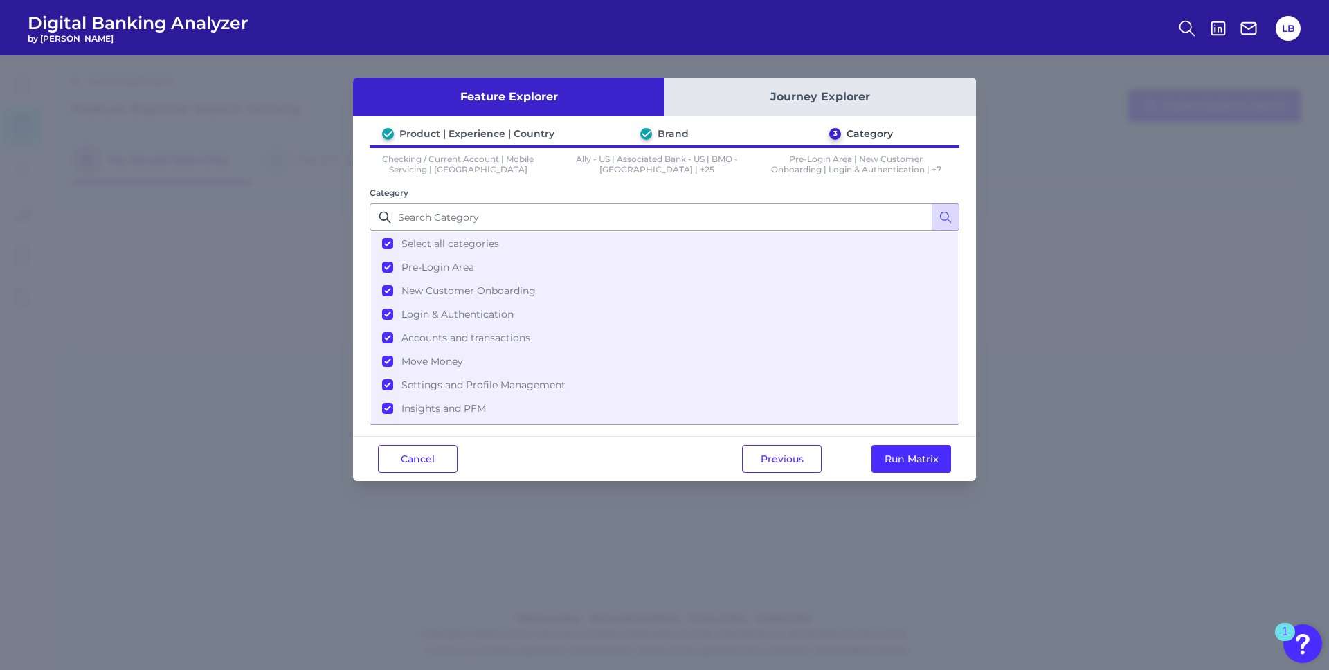
scroll to position [67, 0]
click at [908, 458] on button "Run Matrix" at bounding box center [912, 459] width 80 height 28
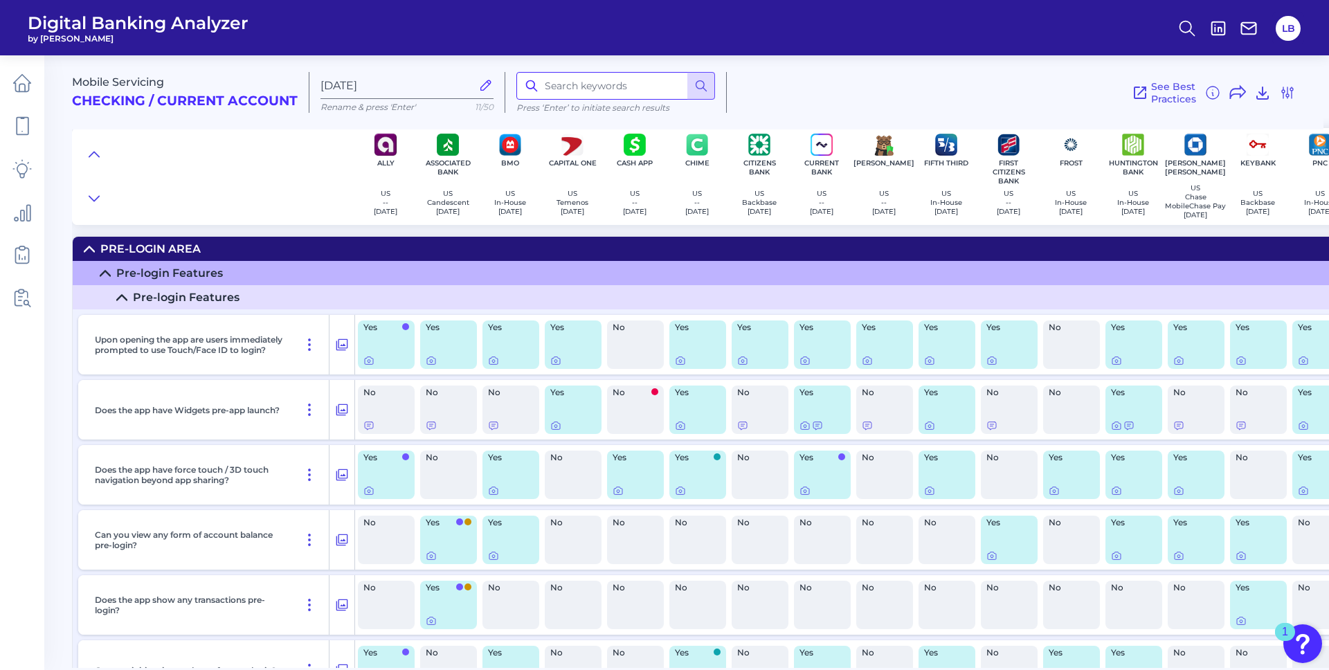
click at [565, 75] on input at bounding box center [615, 86] width 199 height 28
click at [702, 81] on icon at bounding box center [701, 86] width 14 height 14
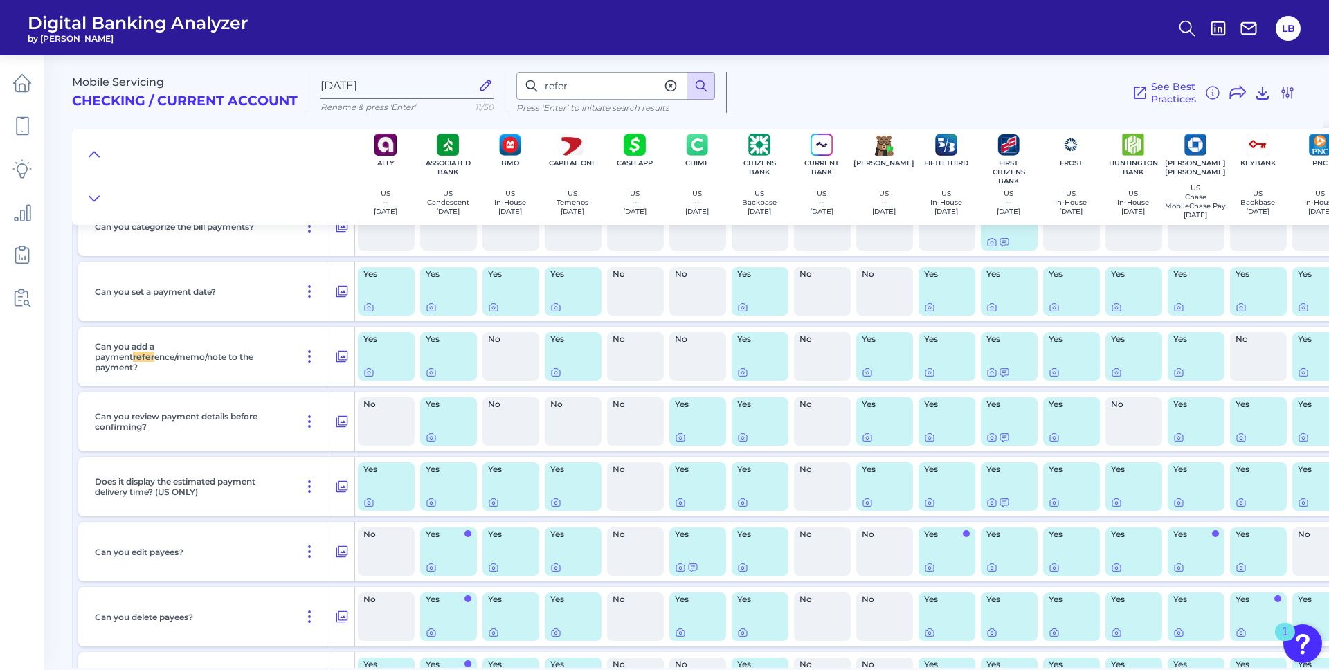
scroll to position [7228, 0]
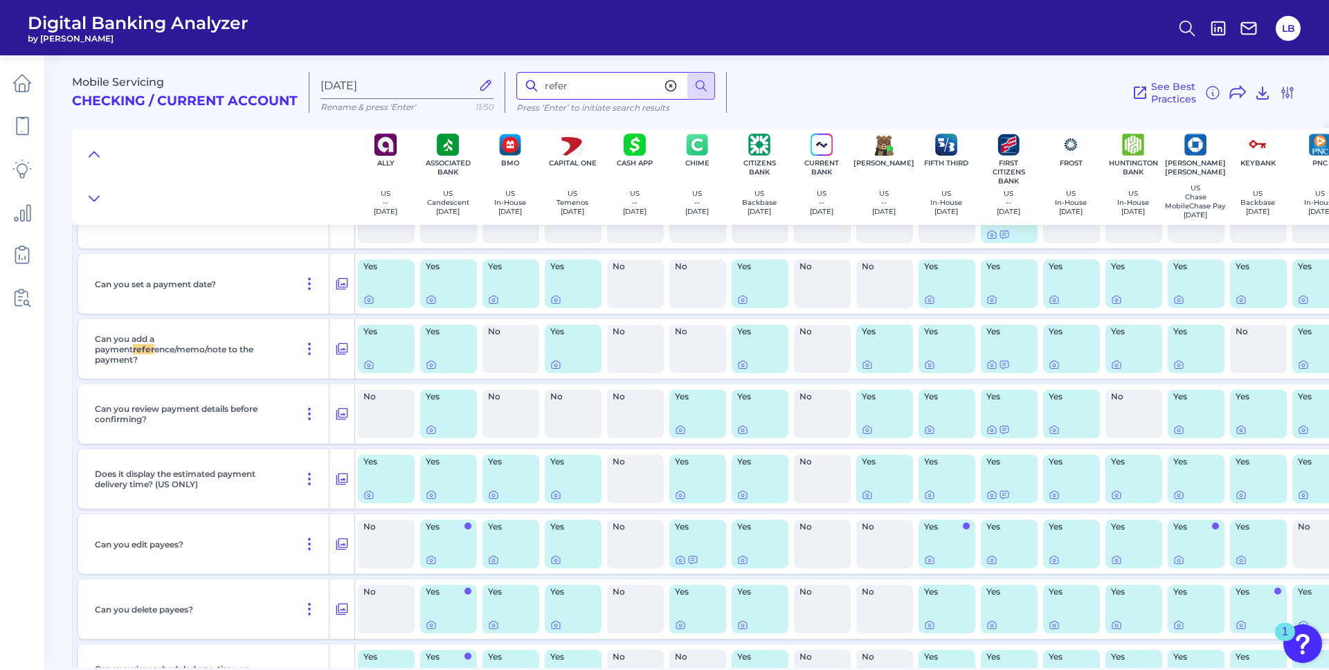
click at [615, 87] on input "refer" at bounding box center [615, 86] width 199 height 28
type input "refer a friend"
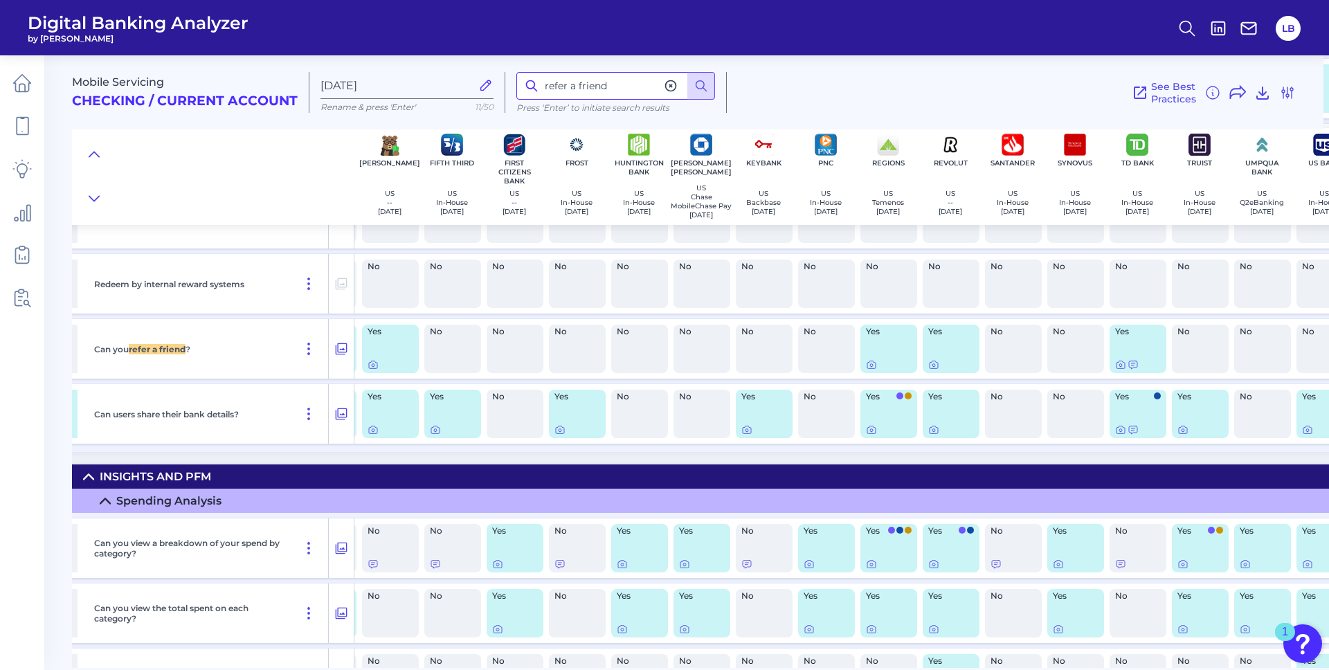
scroll to position [15846, 0]
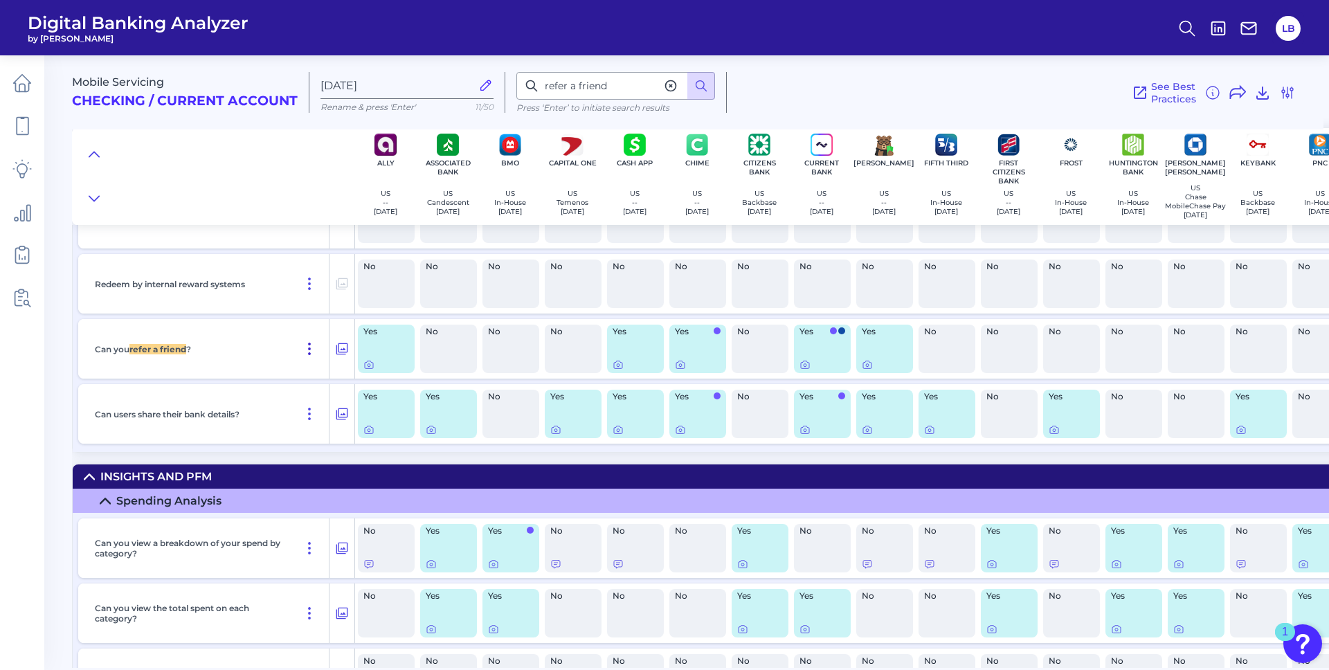
click at [309, 352] on icon at bounding box center [309, 349] width 17 height 17
drag, startPoint x: 280, startPoint y: 339, endPoint x: 289, endPoint y: 339, distance: 9.7
click at [280, 339] on div "Can you refer a friend ?" at bounding box center [209, 349] width 240 height 60
click at [343, 352] on icon at bounding box center [342, 349] width 14 height 17
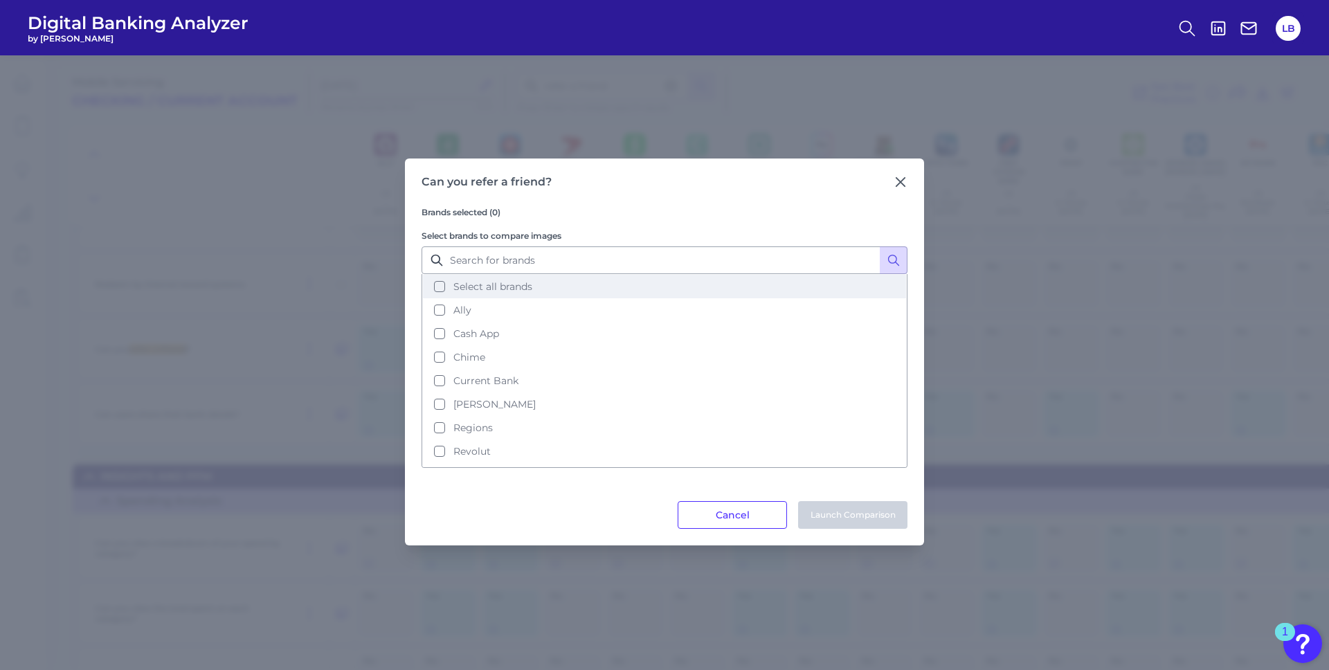
drag, startPoint x: 507, startPoint y: 290, endPoint x: 513, endPoint y: 294, distance: 7.1
click at [509, 291] on span "Select all brands" at bounding box center [492, 286] width 79 height 12
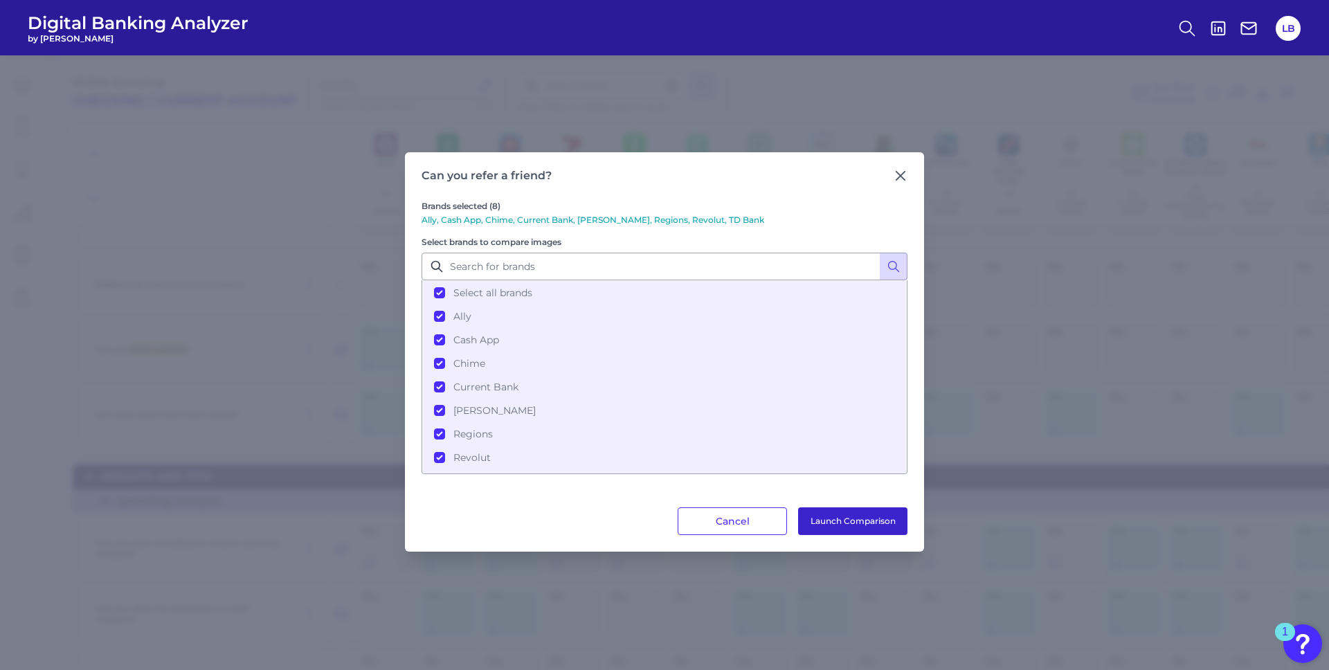
click at [859, 526] on button "Launch Comparison" at bounding box center [852, 521] width 109 height 28
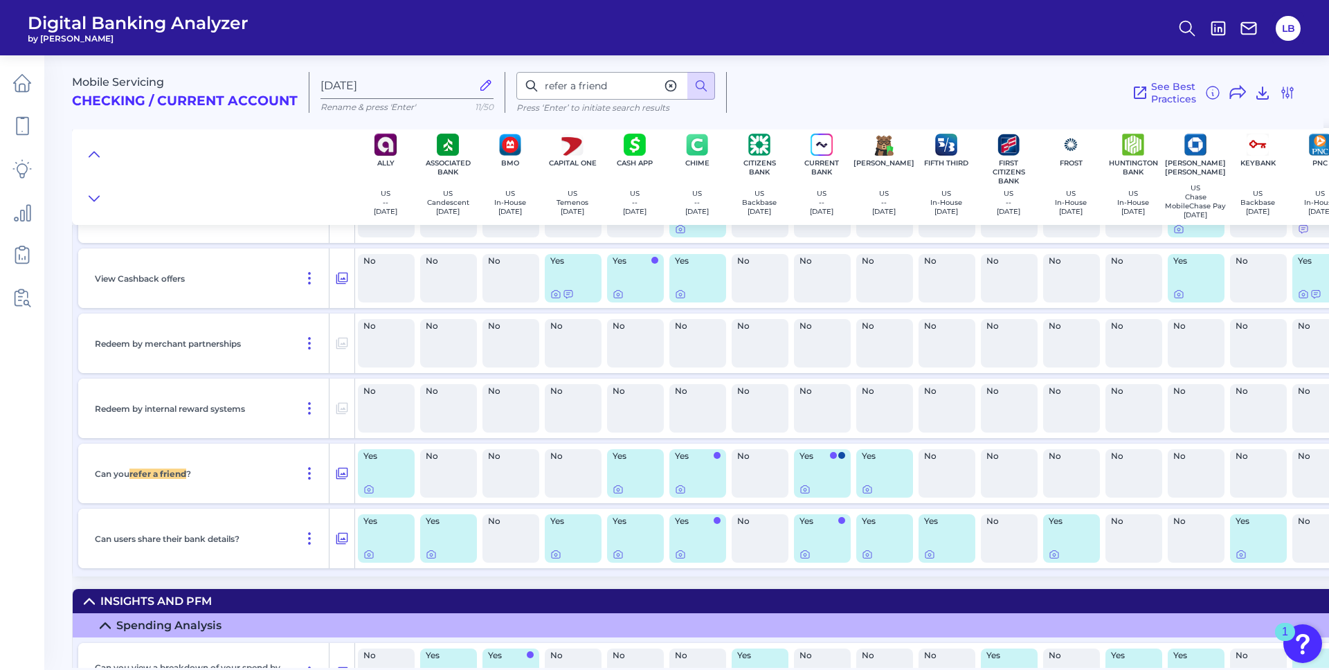
scroll to position [15727, 0]
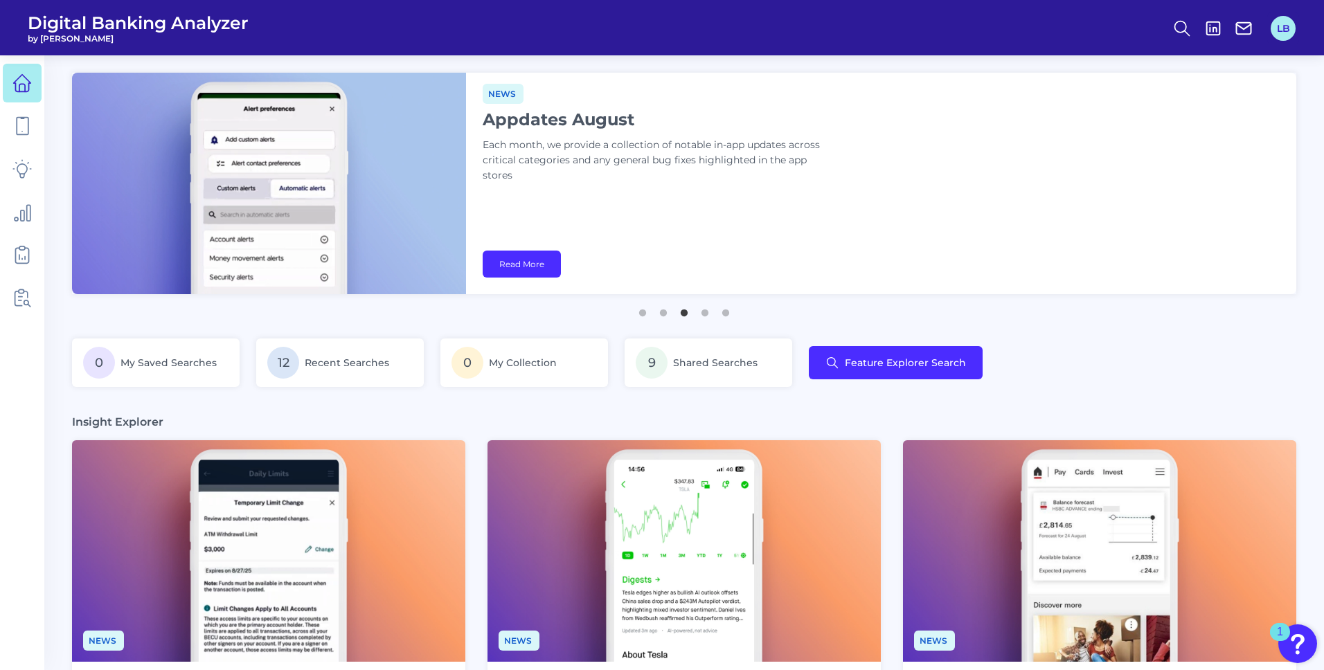
click at [1293, 34] on button "LB" at bounding box center [1282, 28] width 25 height 25
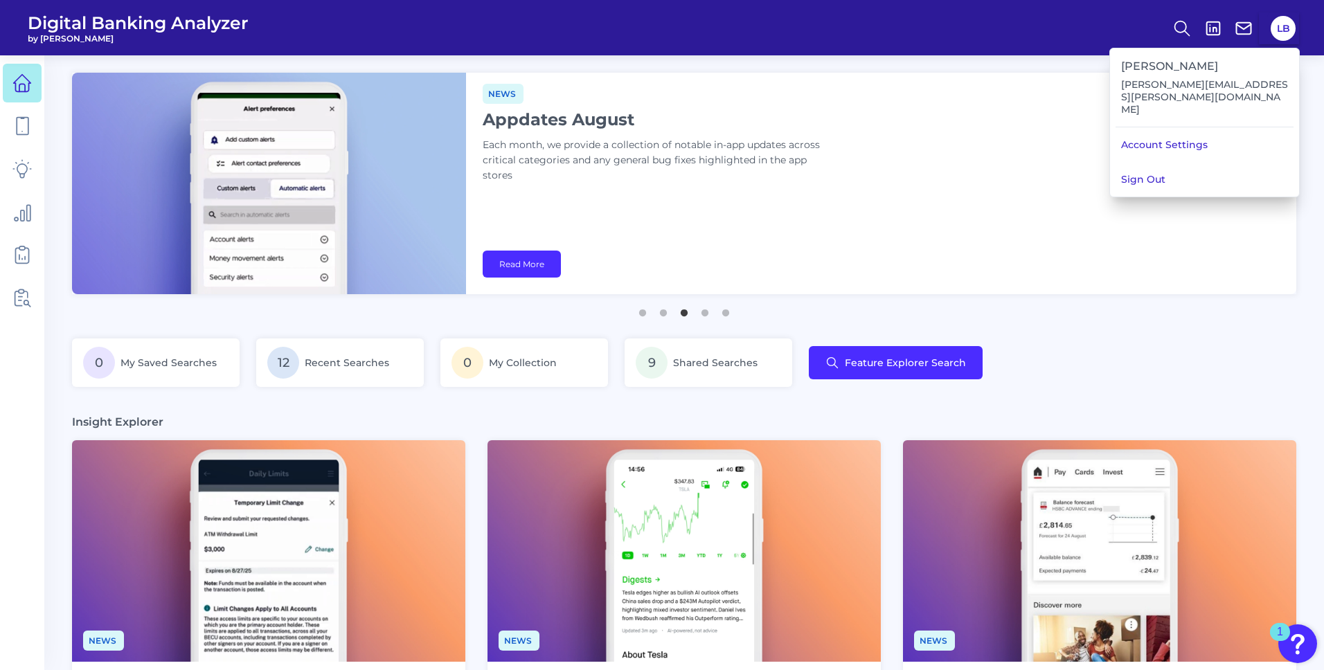
click at [1088, 48] on header "Digital Banking Analyzer by Curinos LB" at bounding box center [662, 27] width 1324 height 55
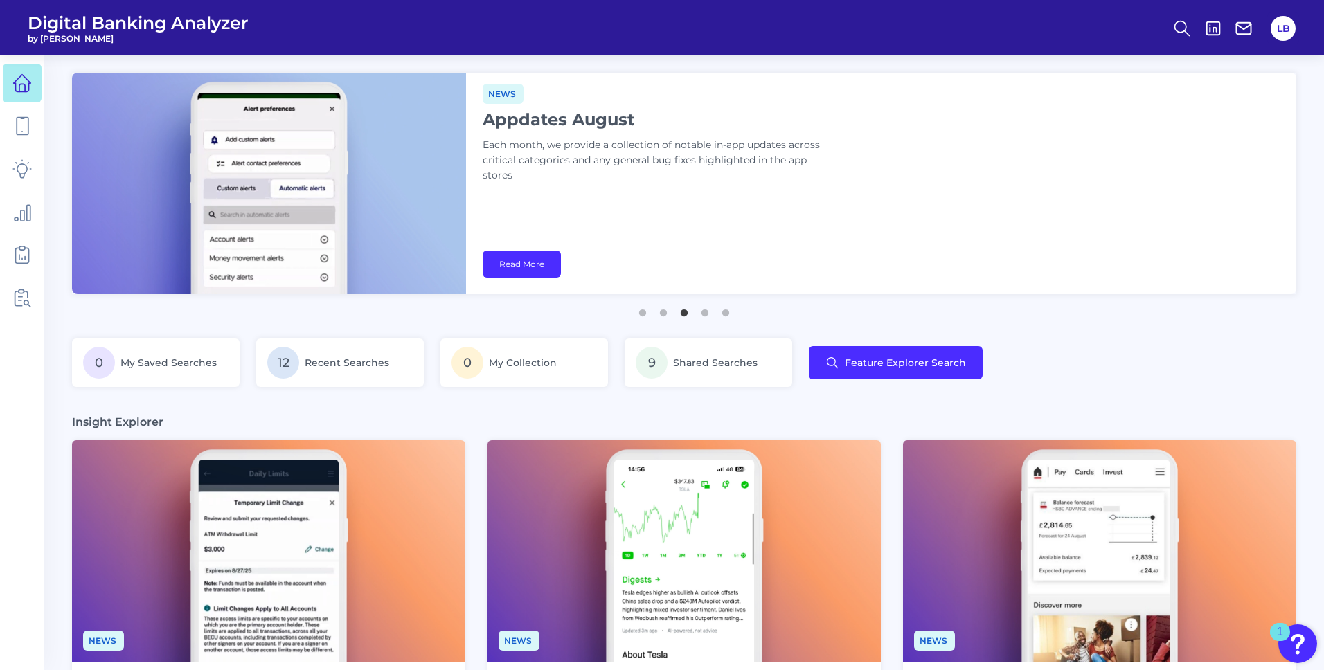
scroll to position [2, 0]
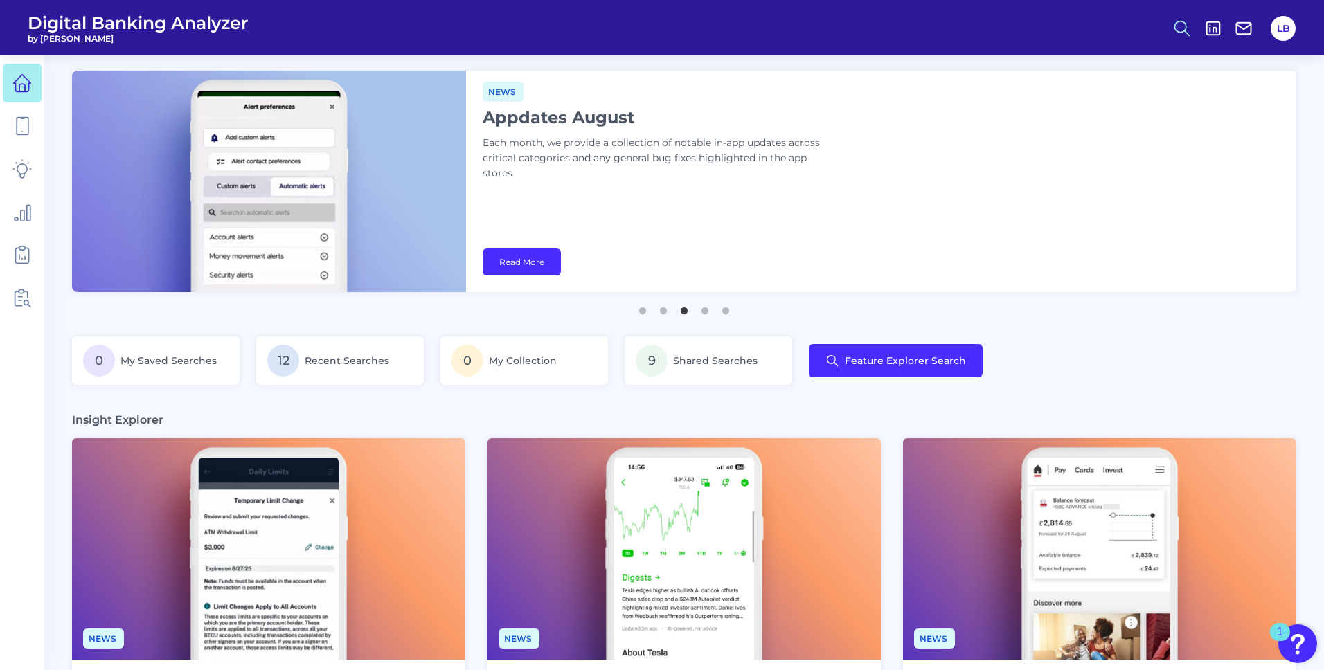
click at [1170, 27] on button at bounding box center [1182, 28] width 32 height 32
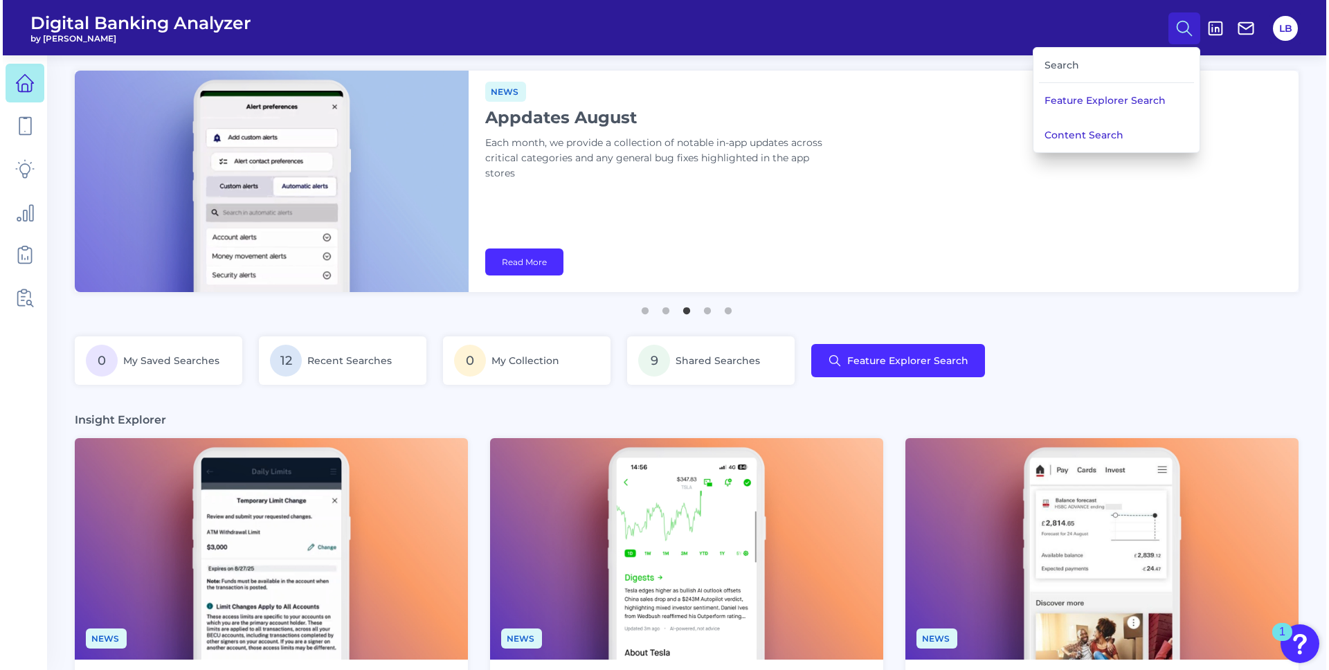
scroll to position [0, 0]
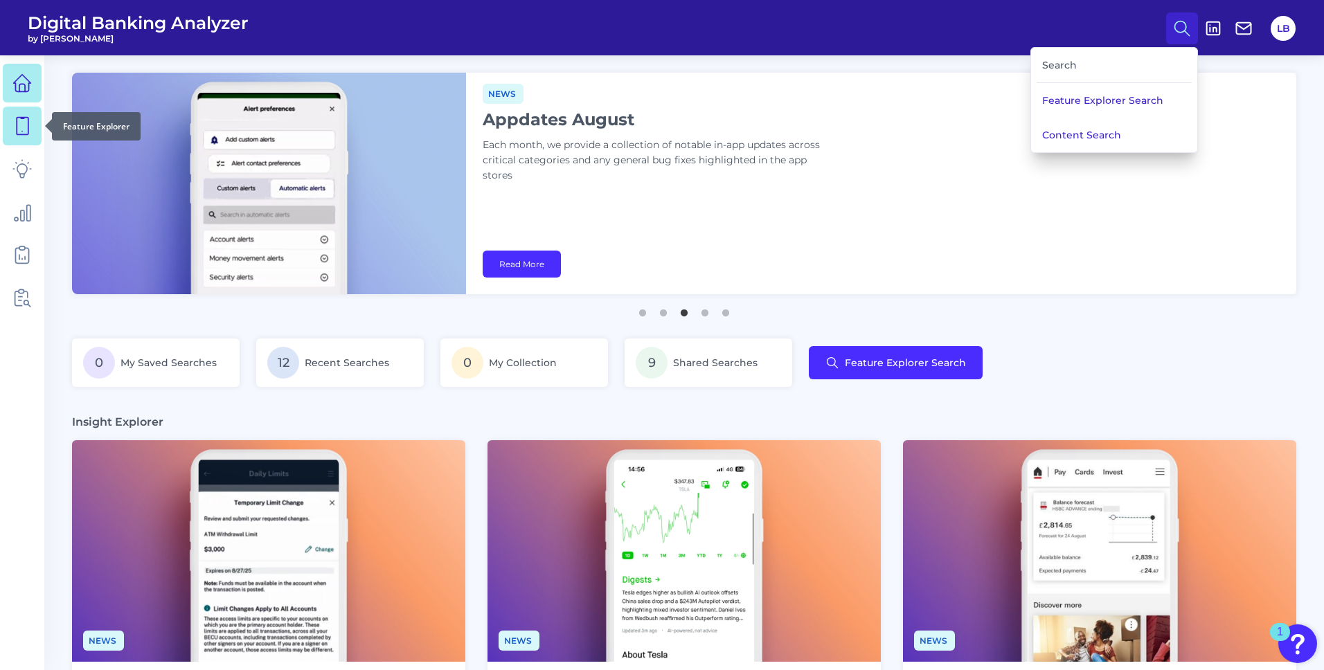
click at [16, 138] on link at bounding box center [22, 126] width 39 height 39
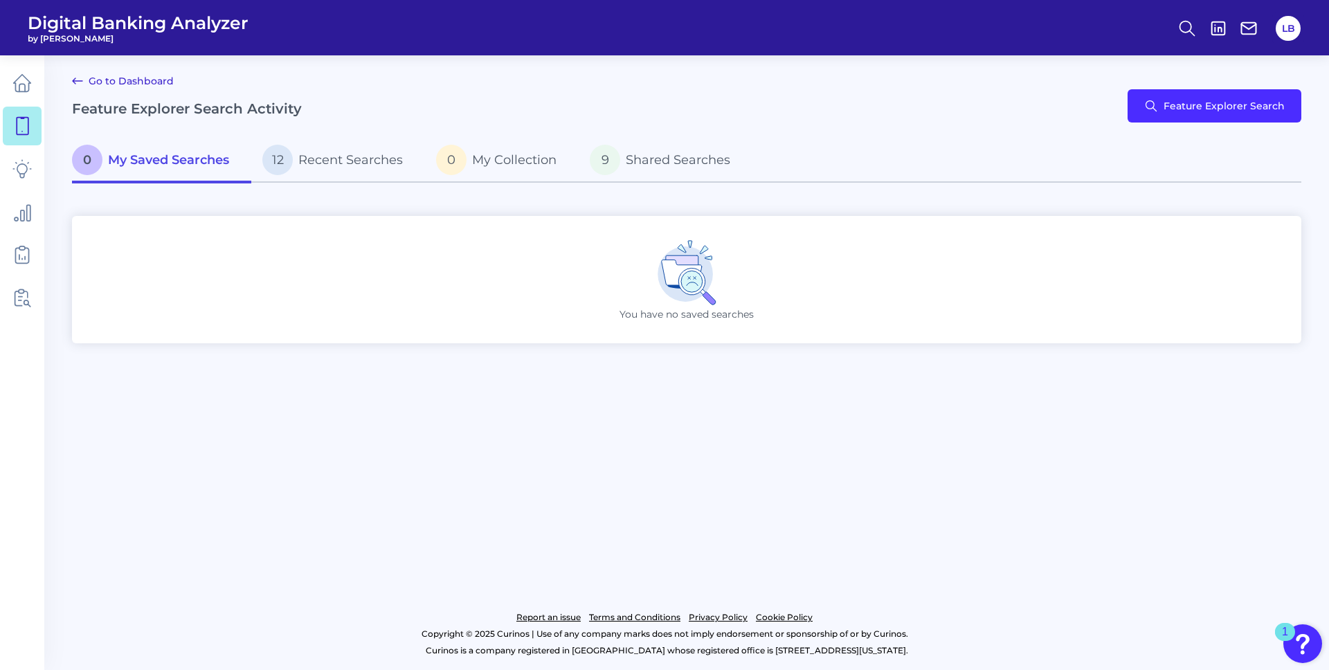
click at [1090, 99] on div "Go to Dashboard Feature Explorer Search Activity Feature Explorer Search" at bounding box center [687, 106] width 1230 height 66
click at [31, 131] on icon at bounding box center [21, 125] width 19 height 19
click at [1176, 114] on button "Feature Explorer Search" at bounding box center [1215, 105] width 174 height 33
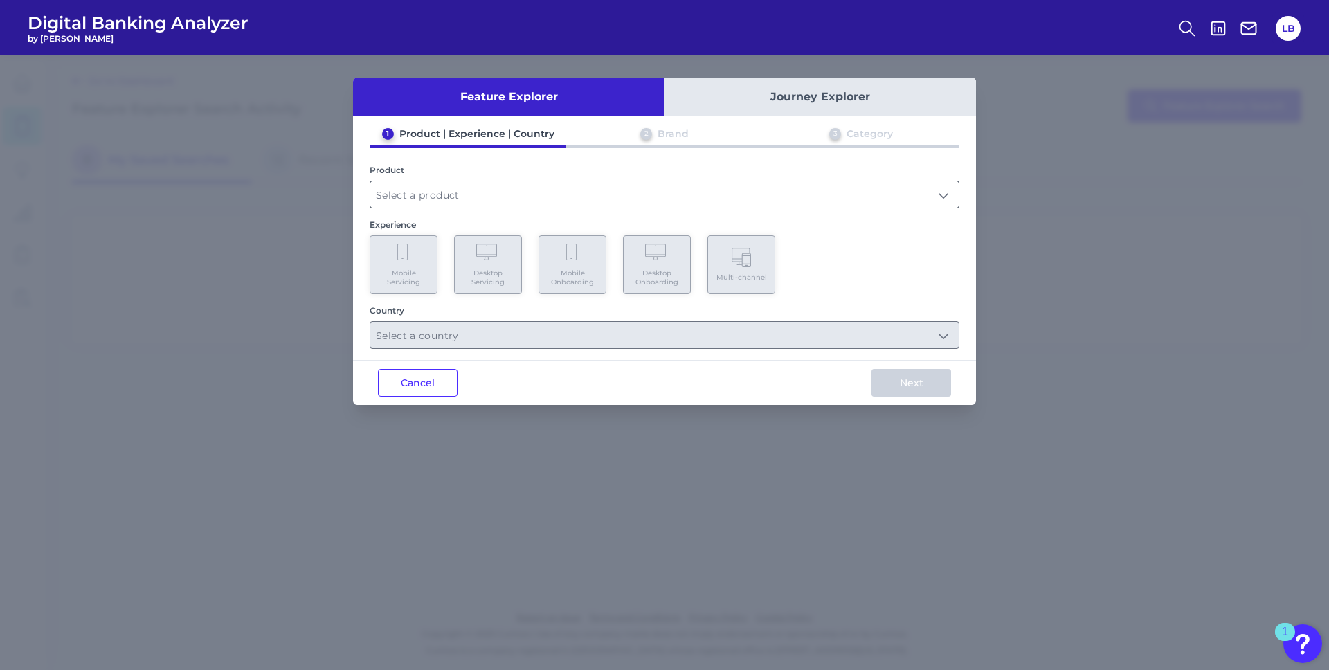
click at [546, 204] on input "text" at bounding box center [664, 194] width 588 height 26
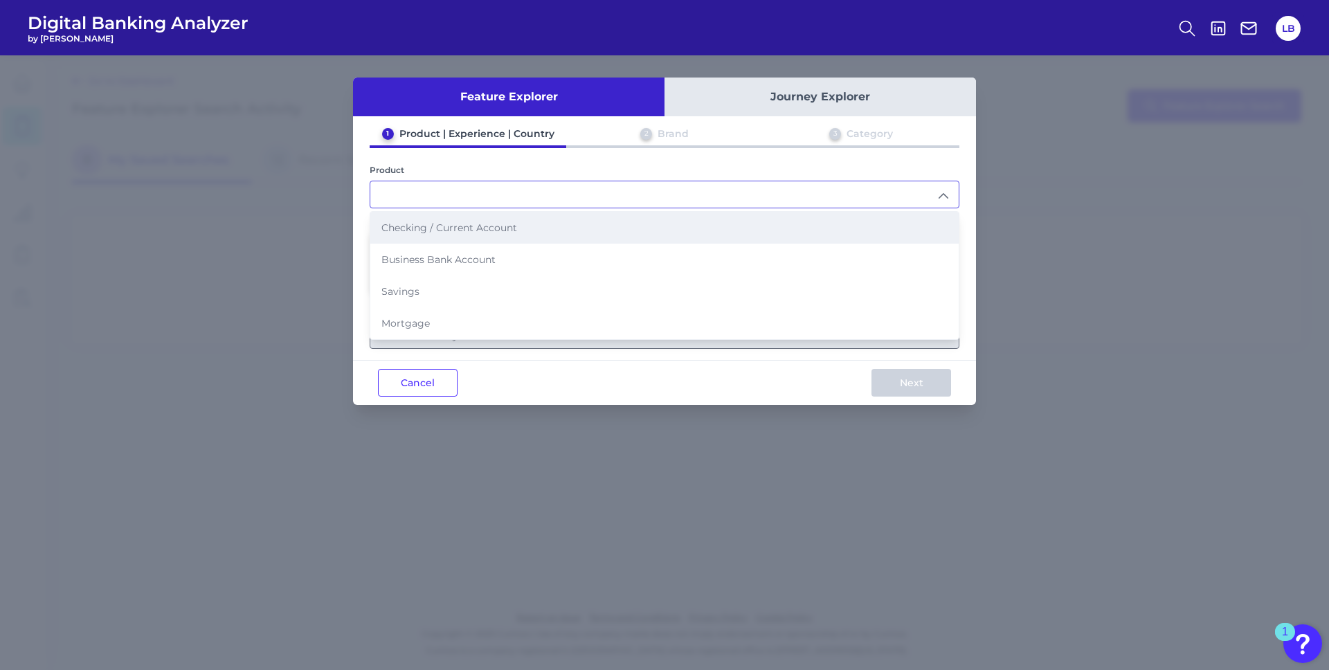
click at [425, 229] on span "Checking / Current Account" at bounding box center [449, 228] width 136 height 12
type input "Checking / Current Account"
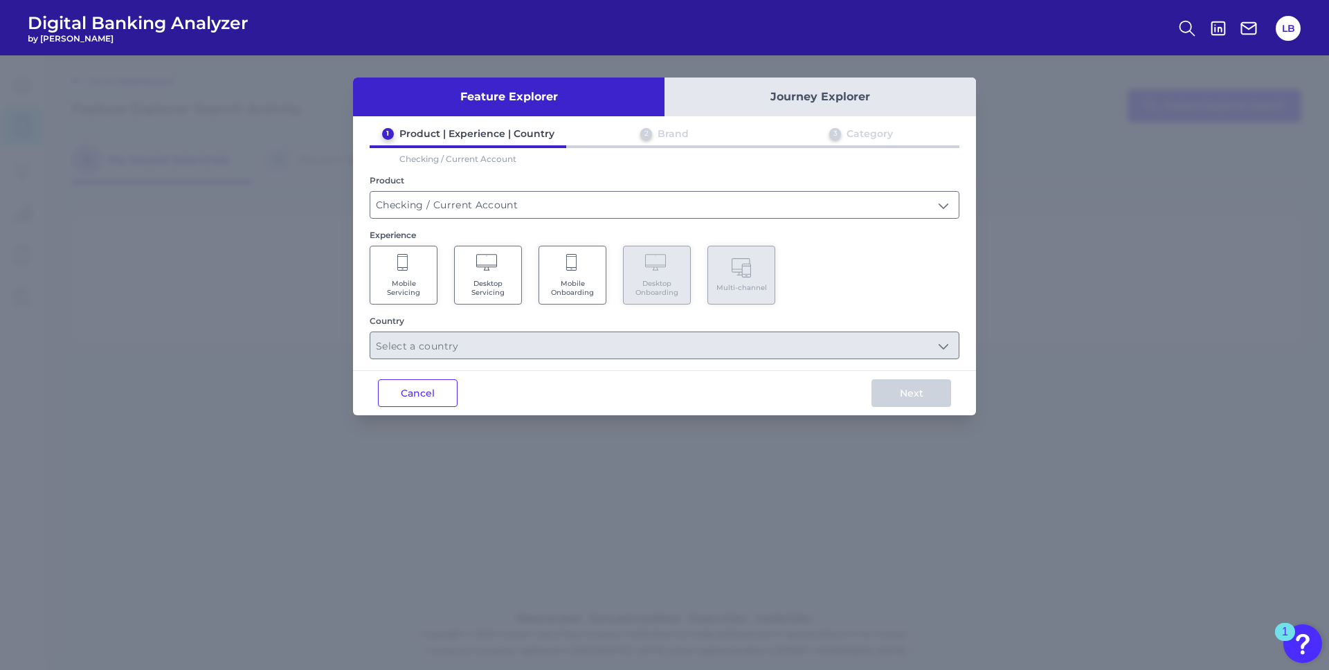
click at [411, 296] on span "Mobile Servicing" at bounding box center [403, 288] width 53 height 18
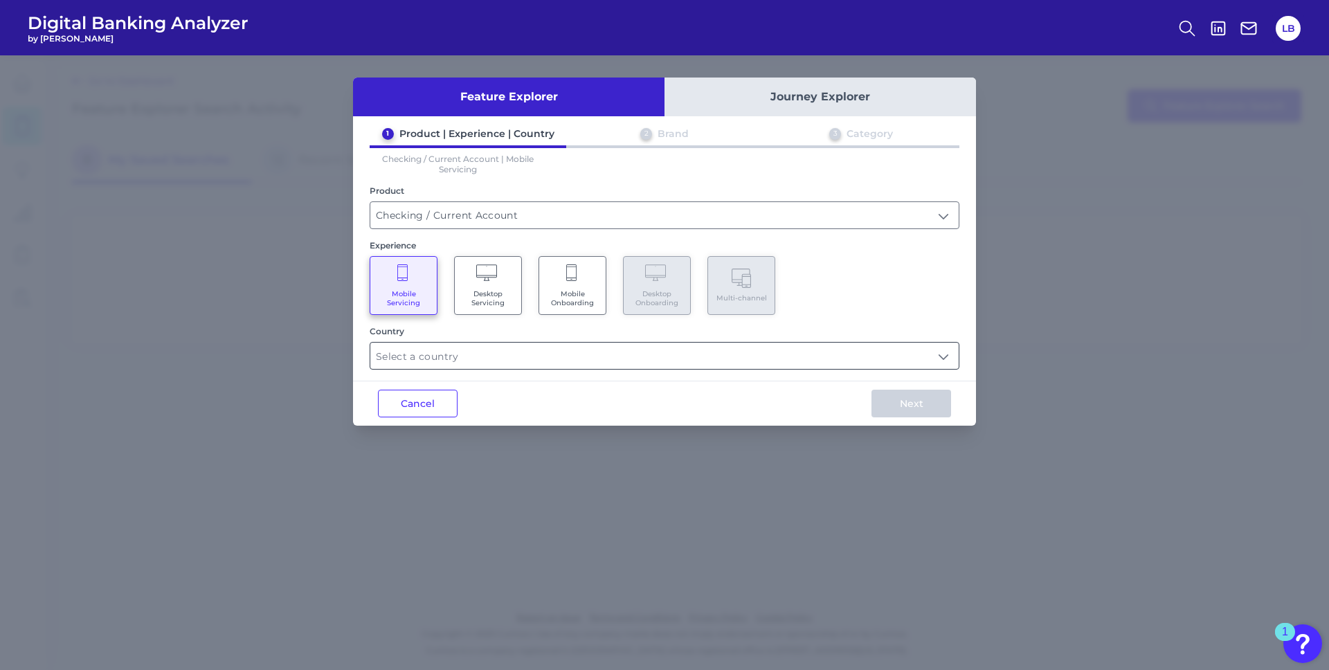
click at [537, 351] on input "text" at bounding box center [664, 356] width 588 height 26
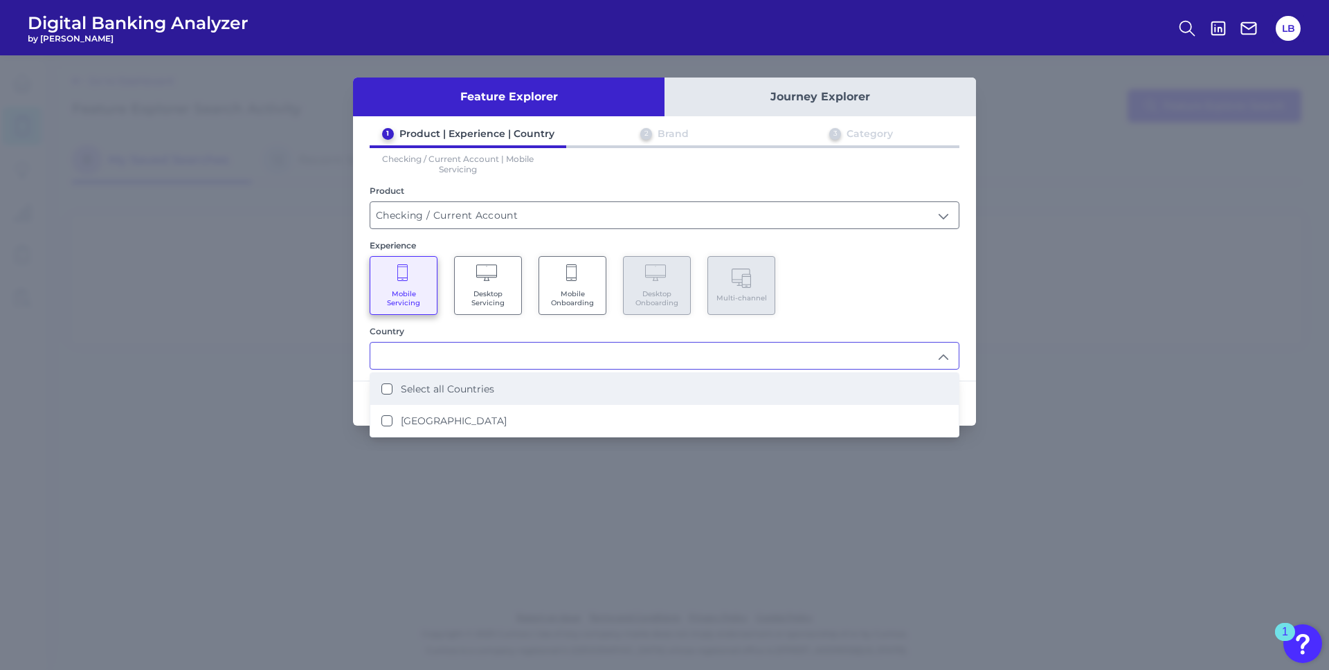
click at [431, 399] on li "Select all Countries" at bounding box center [664, 389] width 588 height 32
type input "Select all Countries"
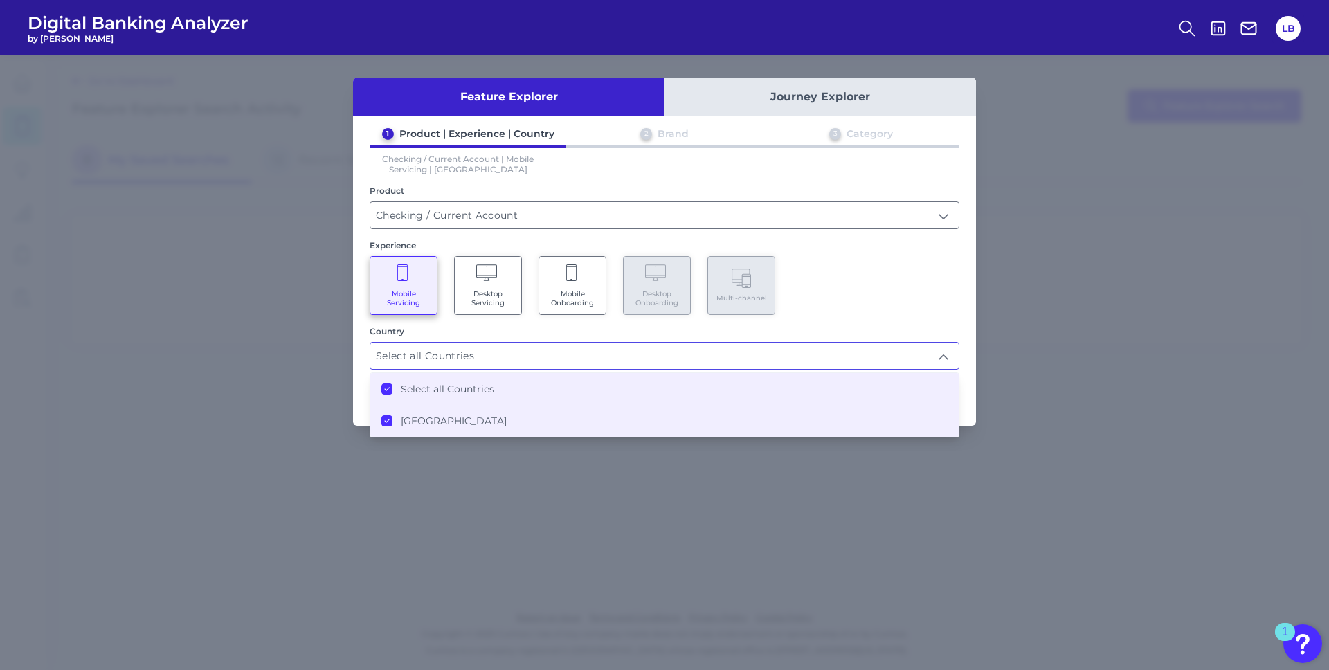
drag, startPoint x: 956, startPoint y: 334, endPoint x: 969, endPoint y: 369, distance: 36.8
click at [956, 334] on div "Country" at bounding box center [665, 331] width 590 height 10
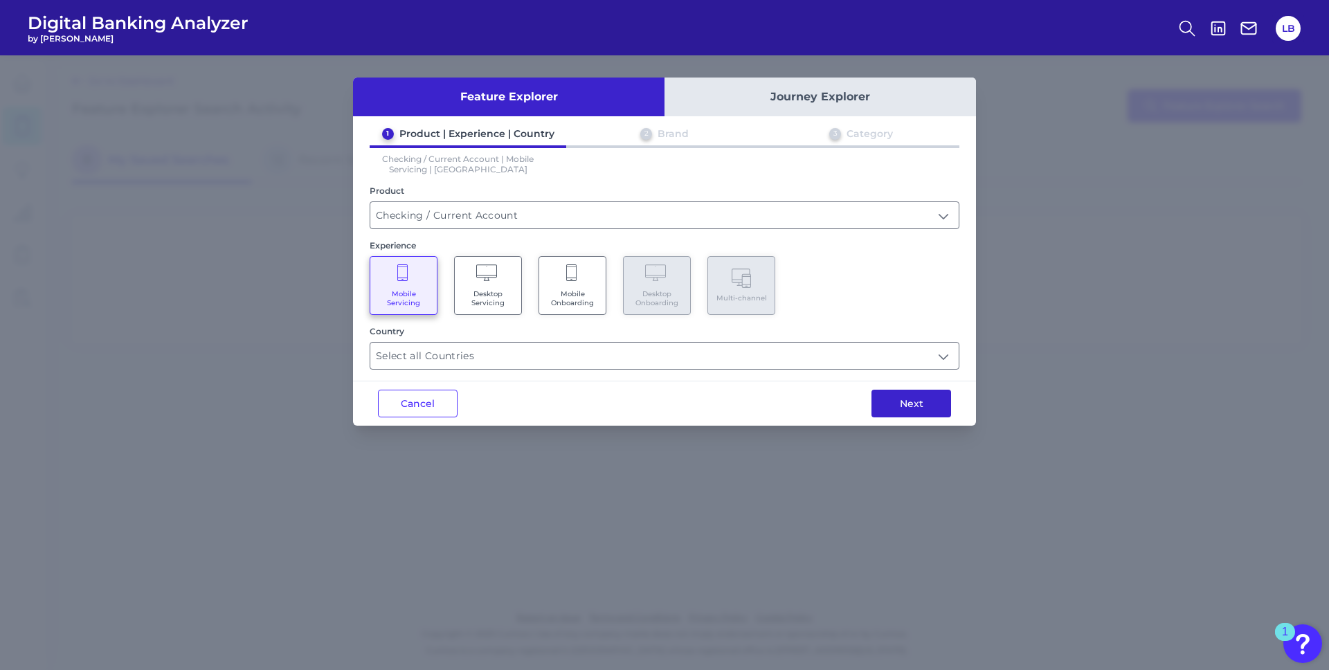
click at [936, 406] on button "Next" at bounding box center [912, 404] width 80 height 28
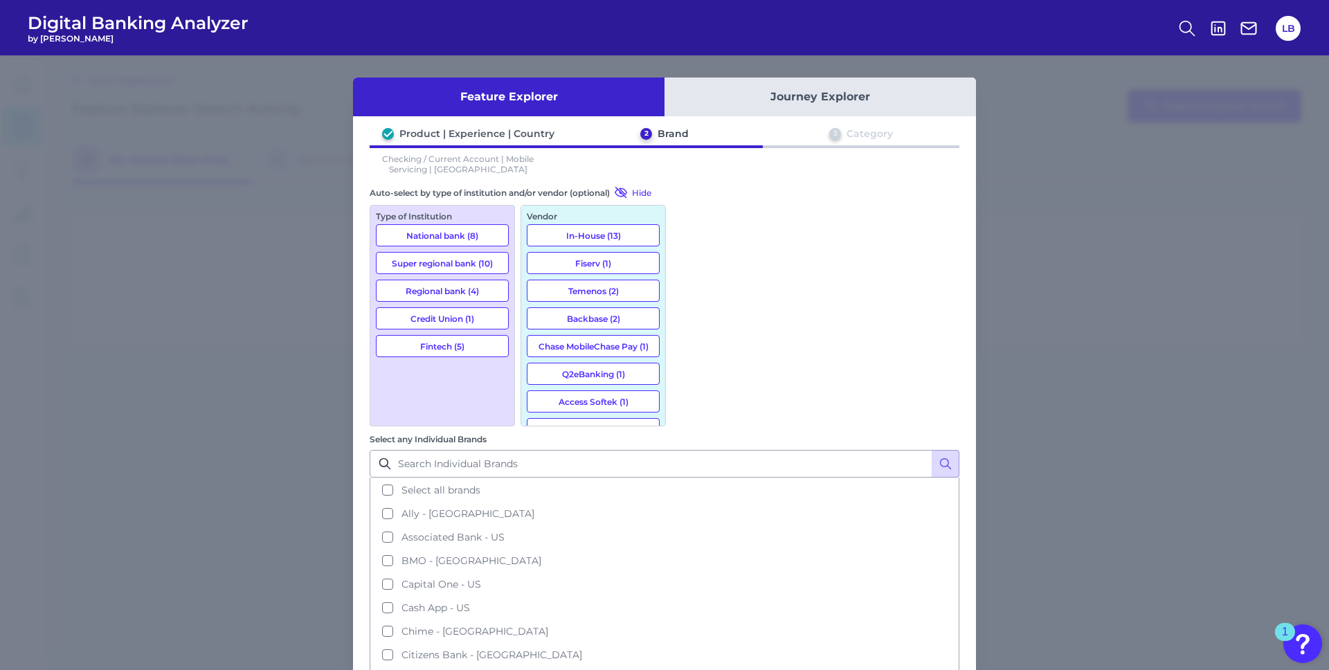
click at [696, 478] on button "Select all brands" at bounding box center [664, 490] width 587 height 24
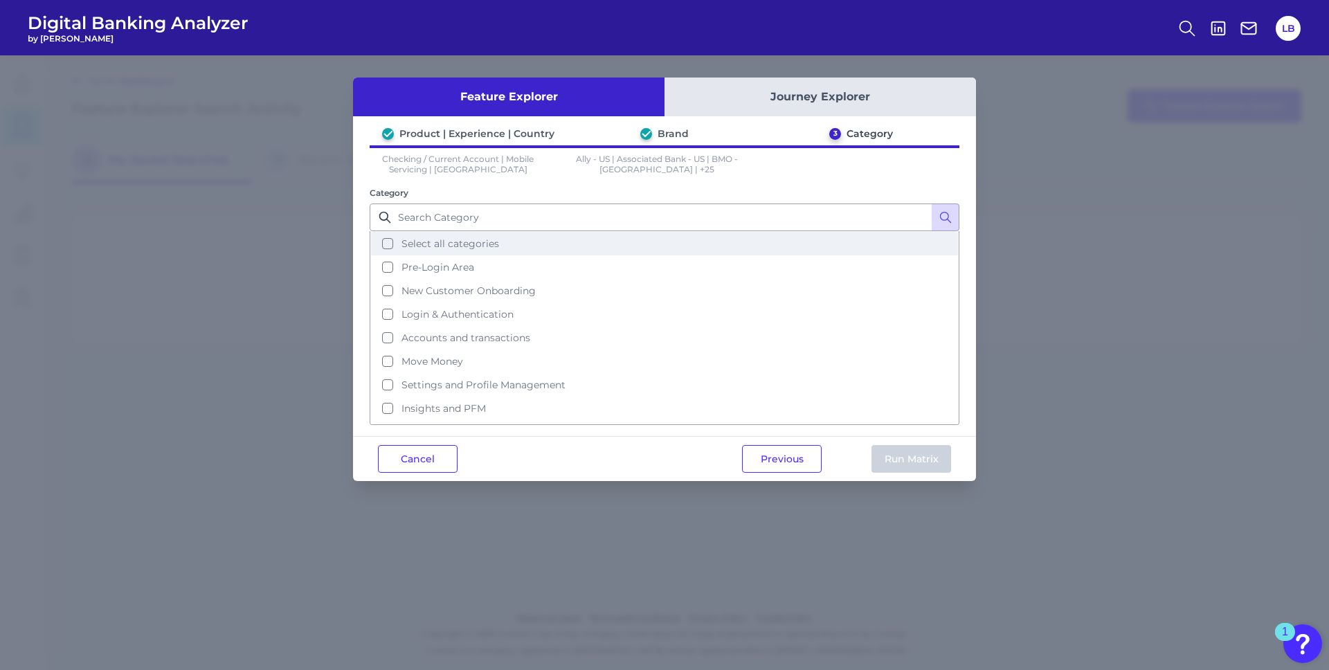
click at [408, 253] on button "Select all categories" at bounding box center [664, 244] width 587 height 24
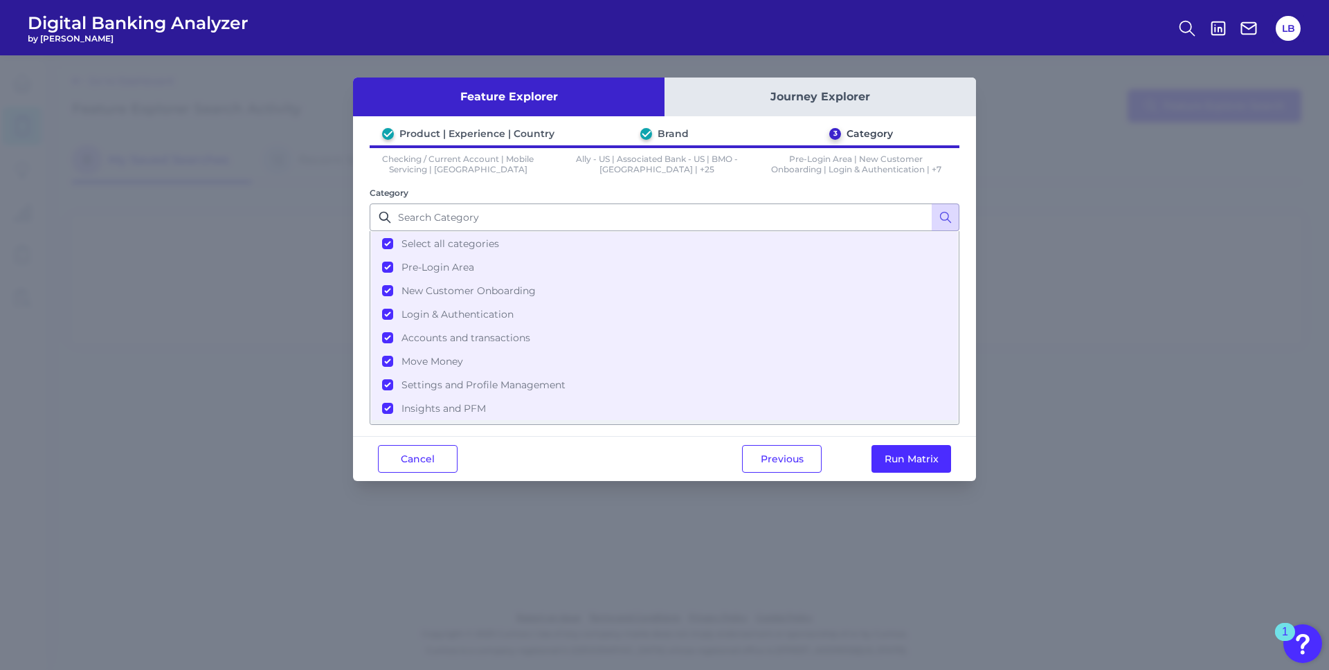
scroll to position [67, 0]
click at [903, 456] on button "Run Matrix" at bounding box center [912, 459] width 80 height 28
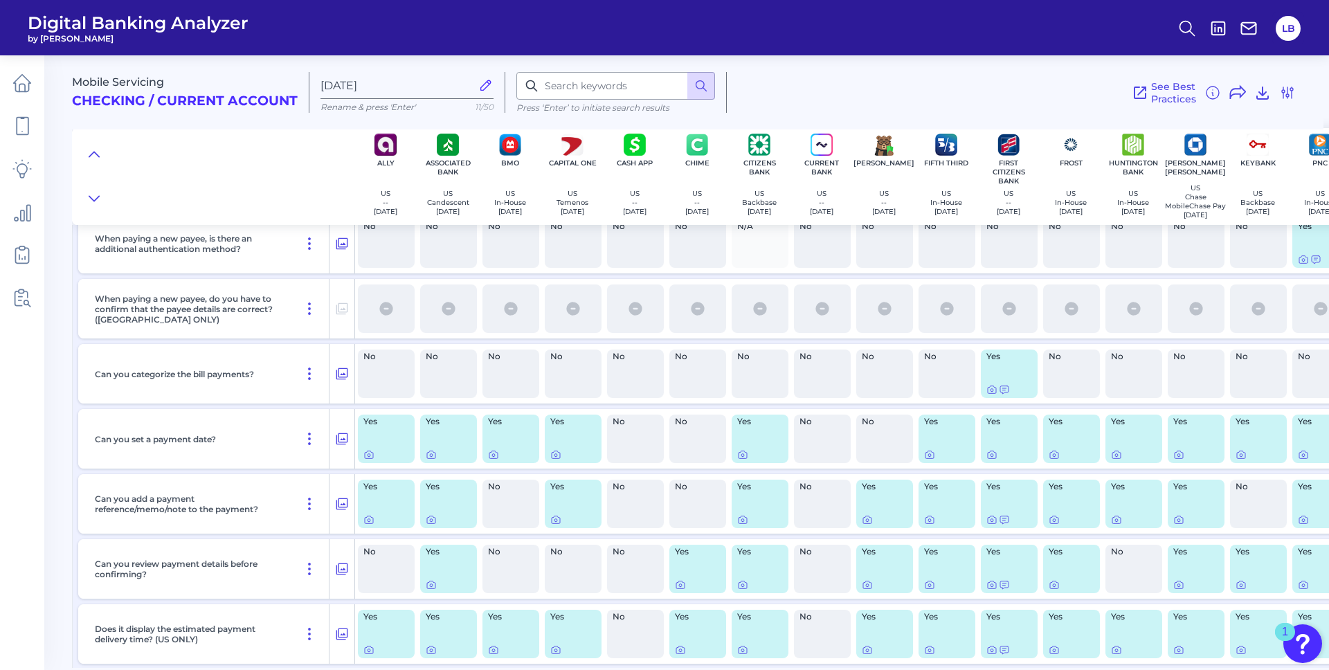
scroll to position [7381, 0]
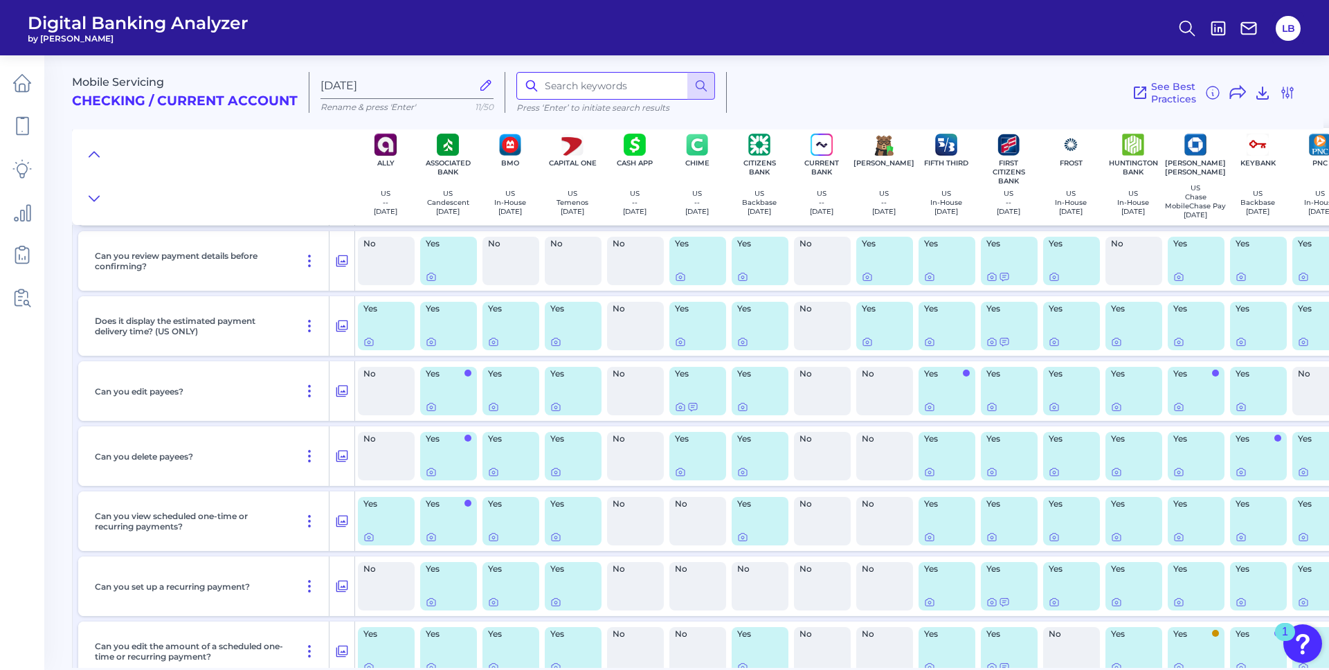
click at [602, 87] on input at bounding box center [615, 86] width 199 height 28
type input "refer a friend"
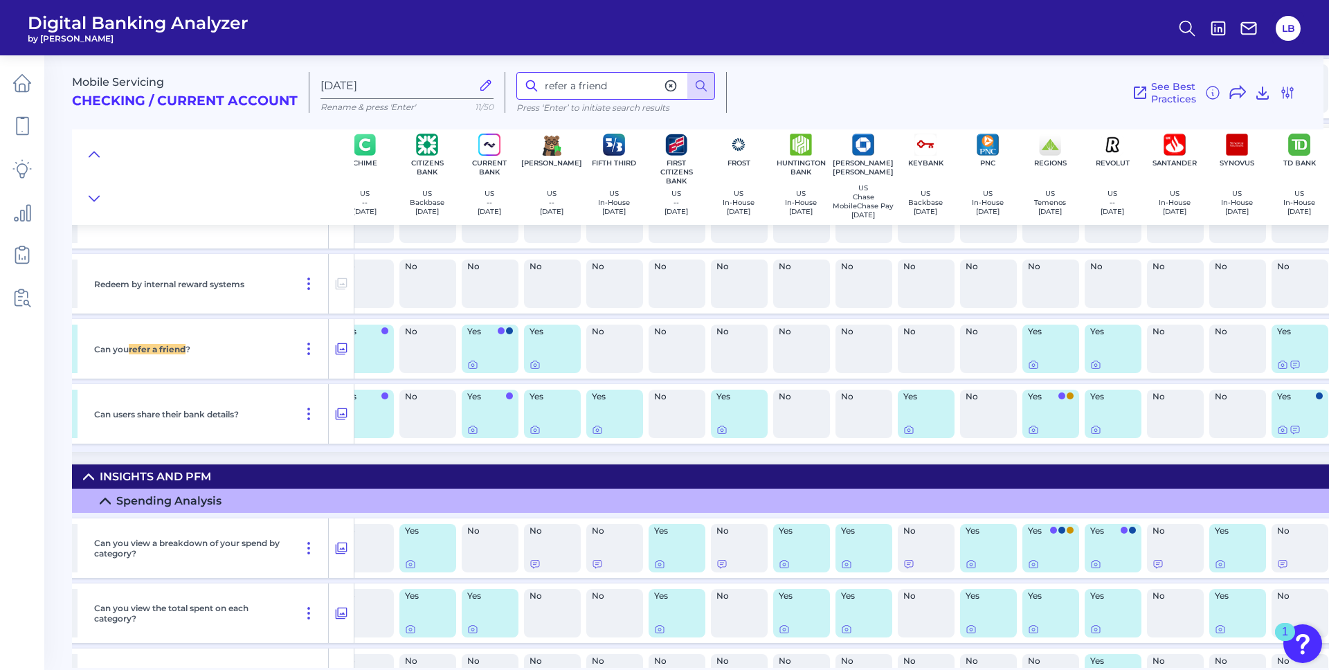
scroll to position [15846, 62]
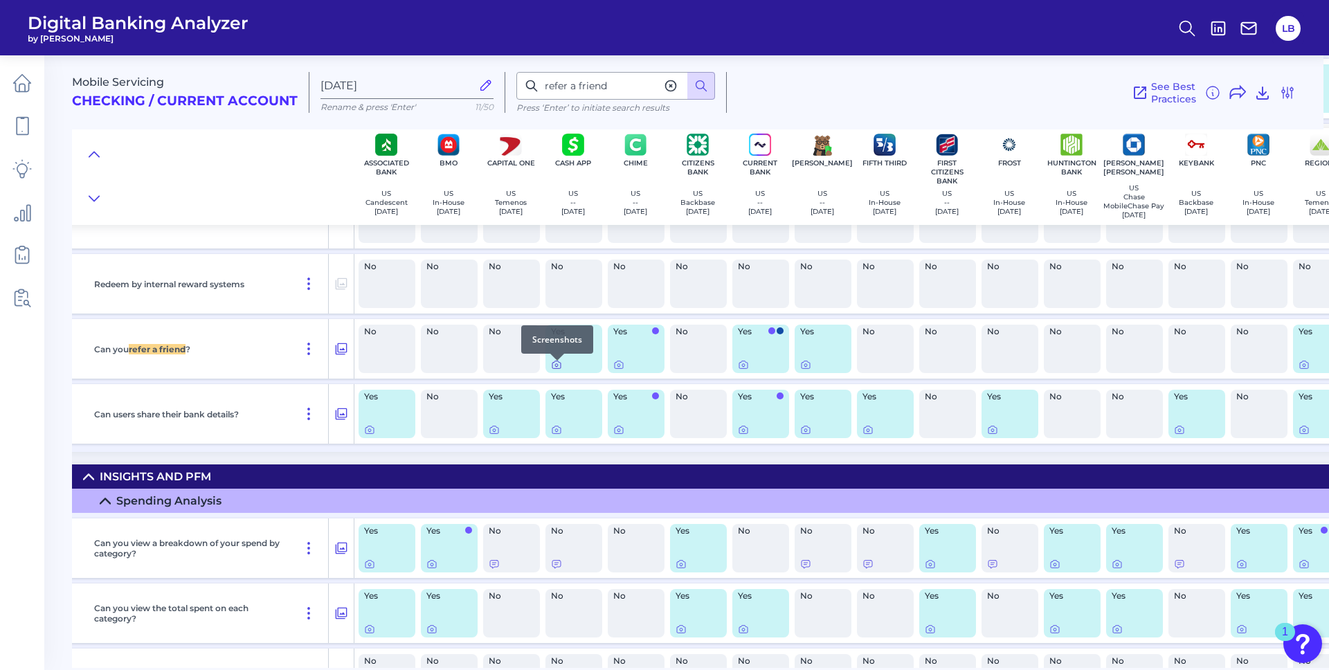
click at [556, 369] on icon at bounding box center [556, 364] width 11 height 11
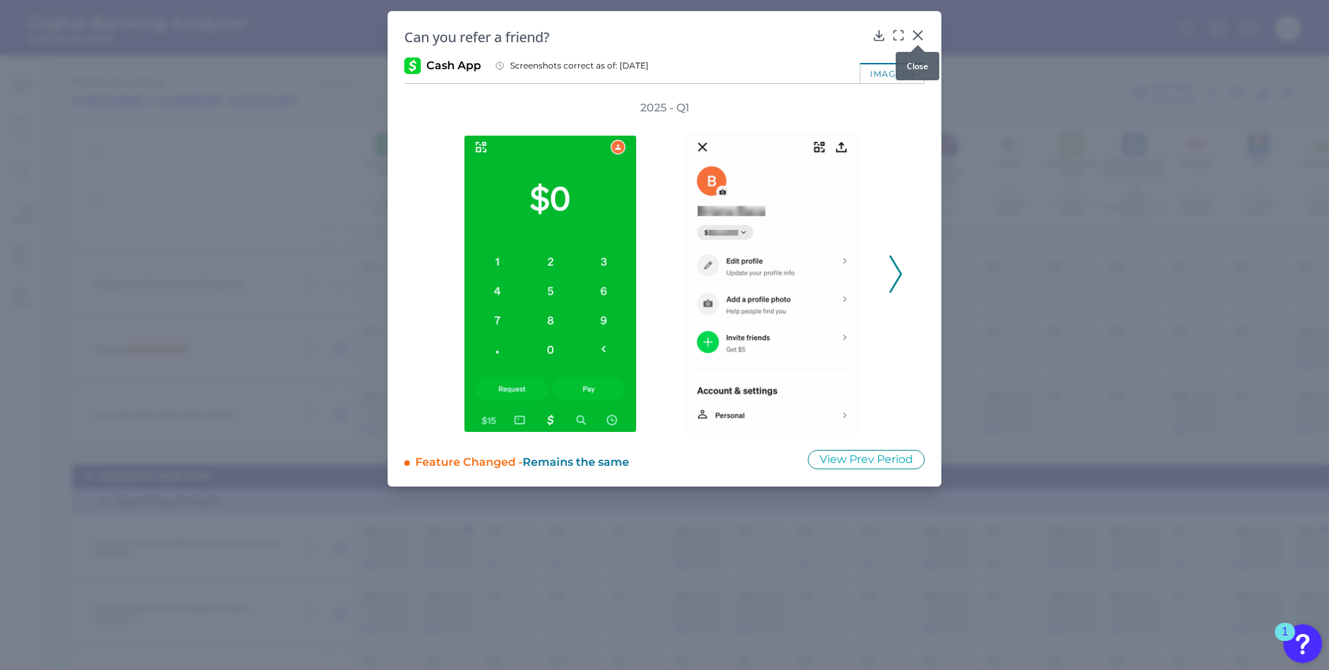
click at [921, 31] on icon at bounding box center [918, 35] width 8 height 8
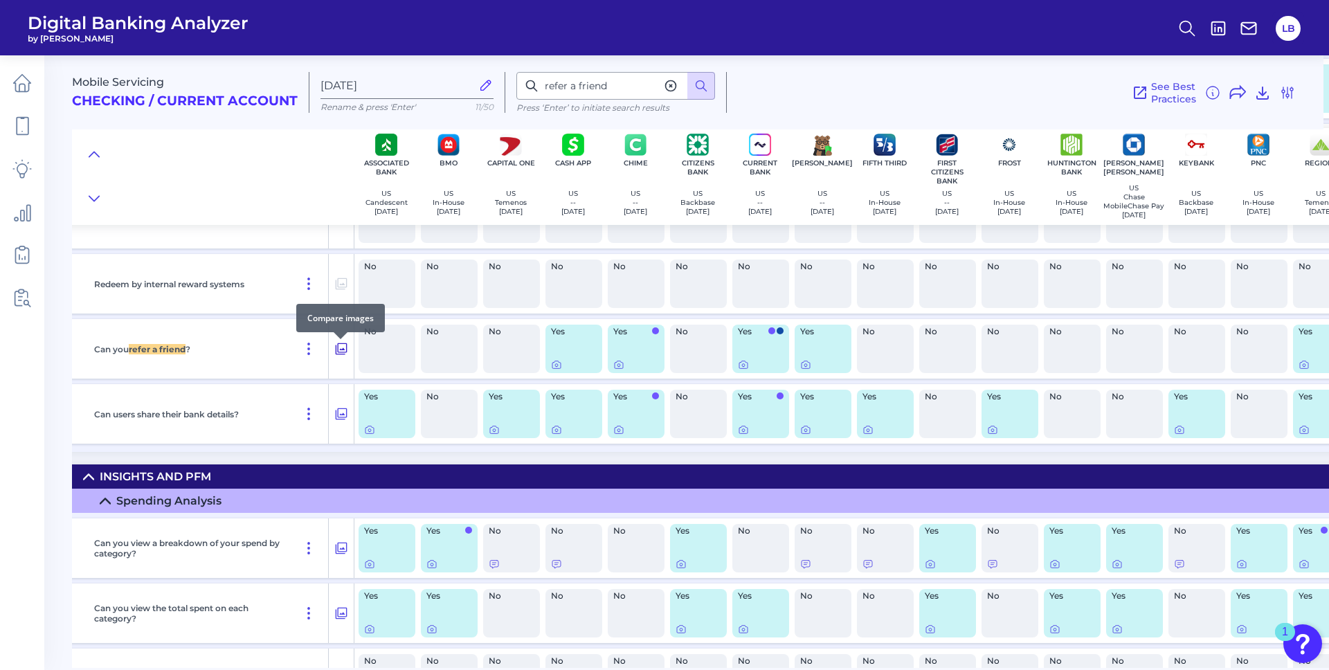
click at [336, 354] on icon at bounding box center [341, 349] width 14 height 17
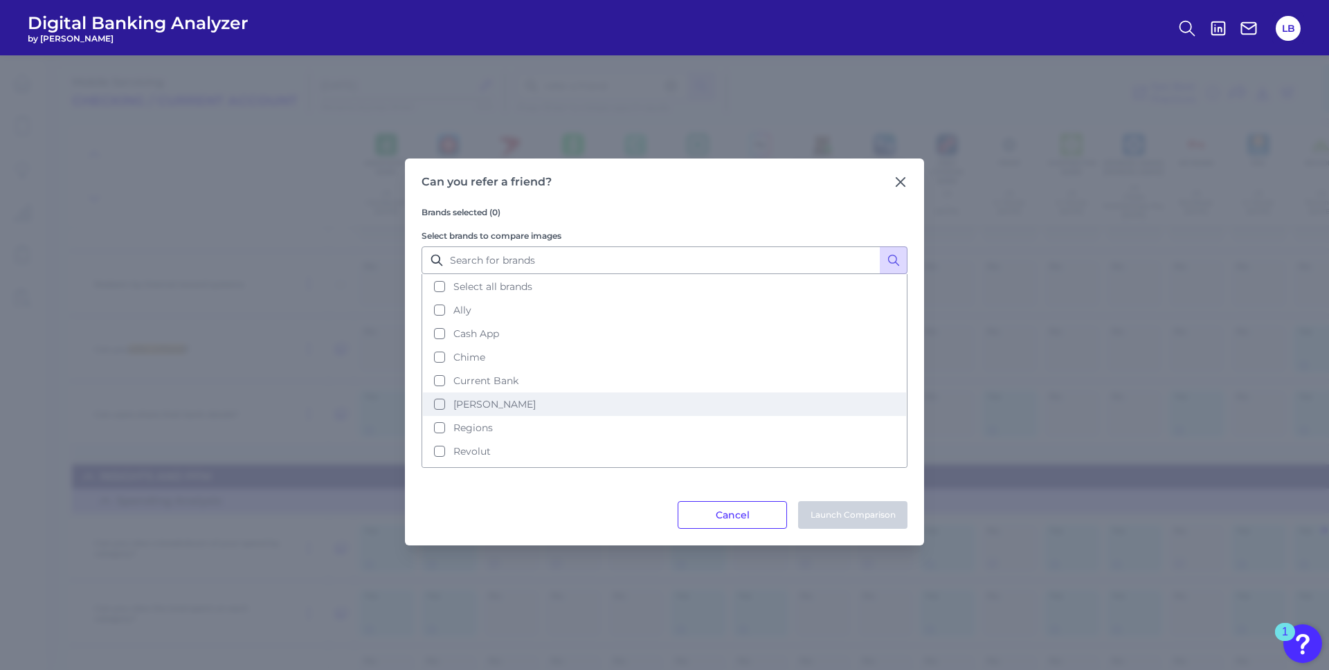
drag, startPoint x: 491, startPoint y: 288, endPoint x: 631, endPoint y: 401, distance: 179.7
click at [498, 293] on button "Select all brands" at bounding box center [664, 287] width 483 height 24
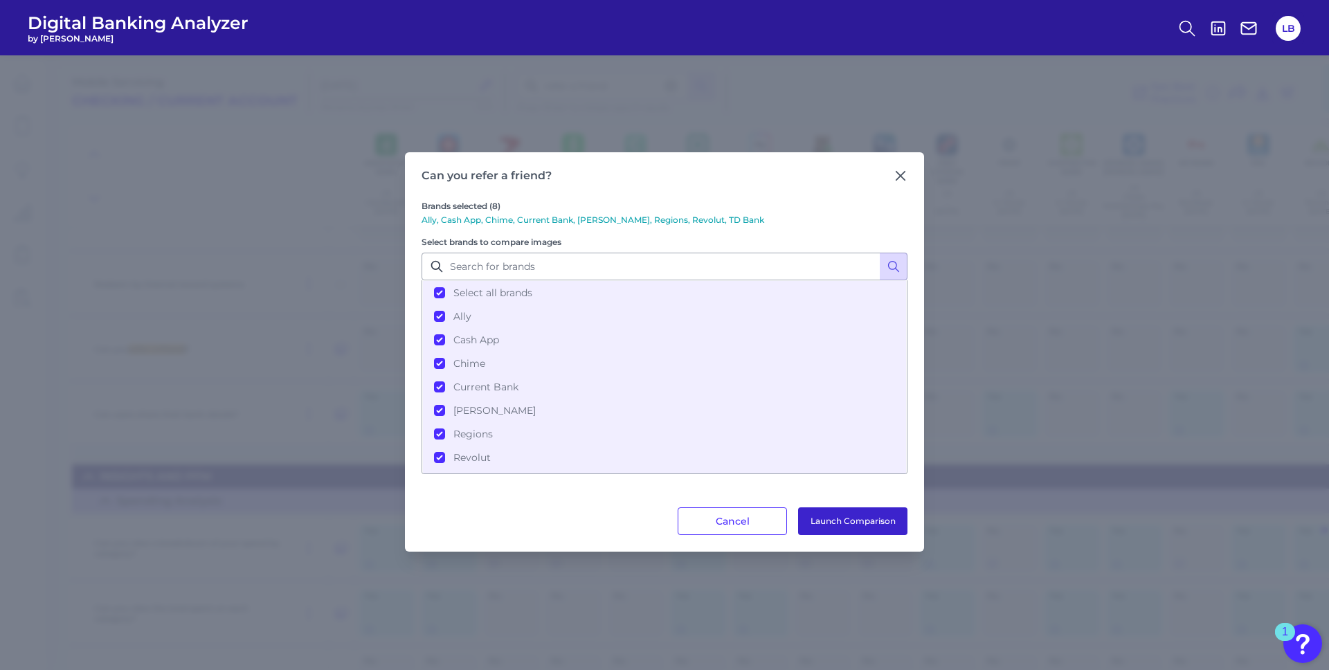
click at [836, 527] on button "Launch Comparison" at bounding box center [852, 521] width 109 height 28
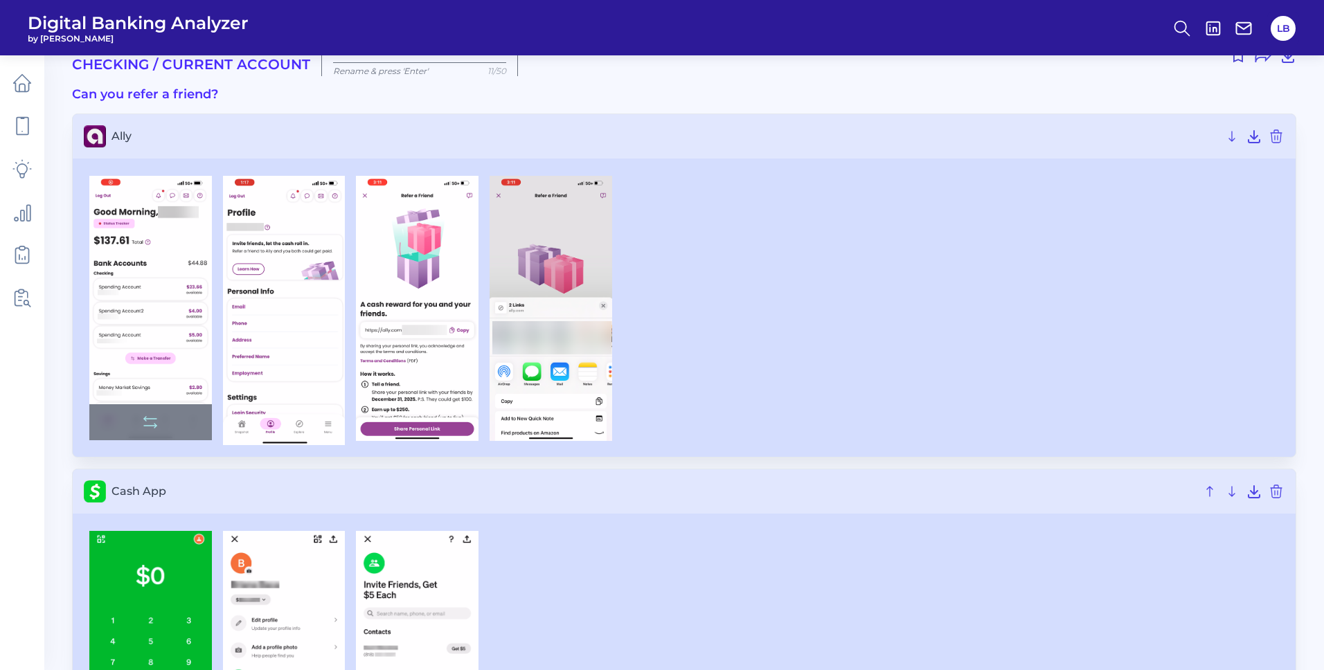
scroll to position [43, 0]
